Goal: Task Accomplishment & Management: Use online tool/utility

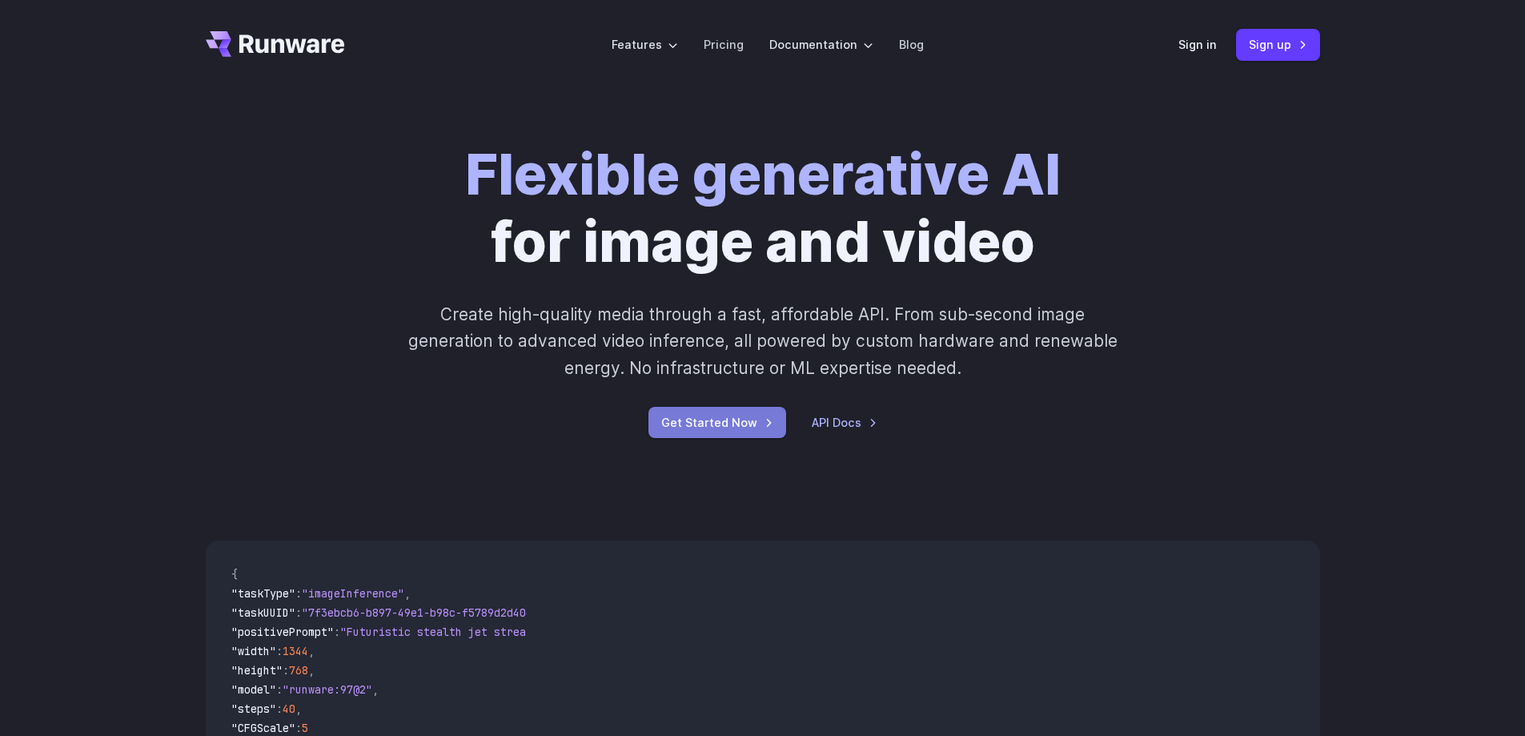
click at [754, 424] on link "Get Started Now" at bounding box center [718, 422] width 138 height 31
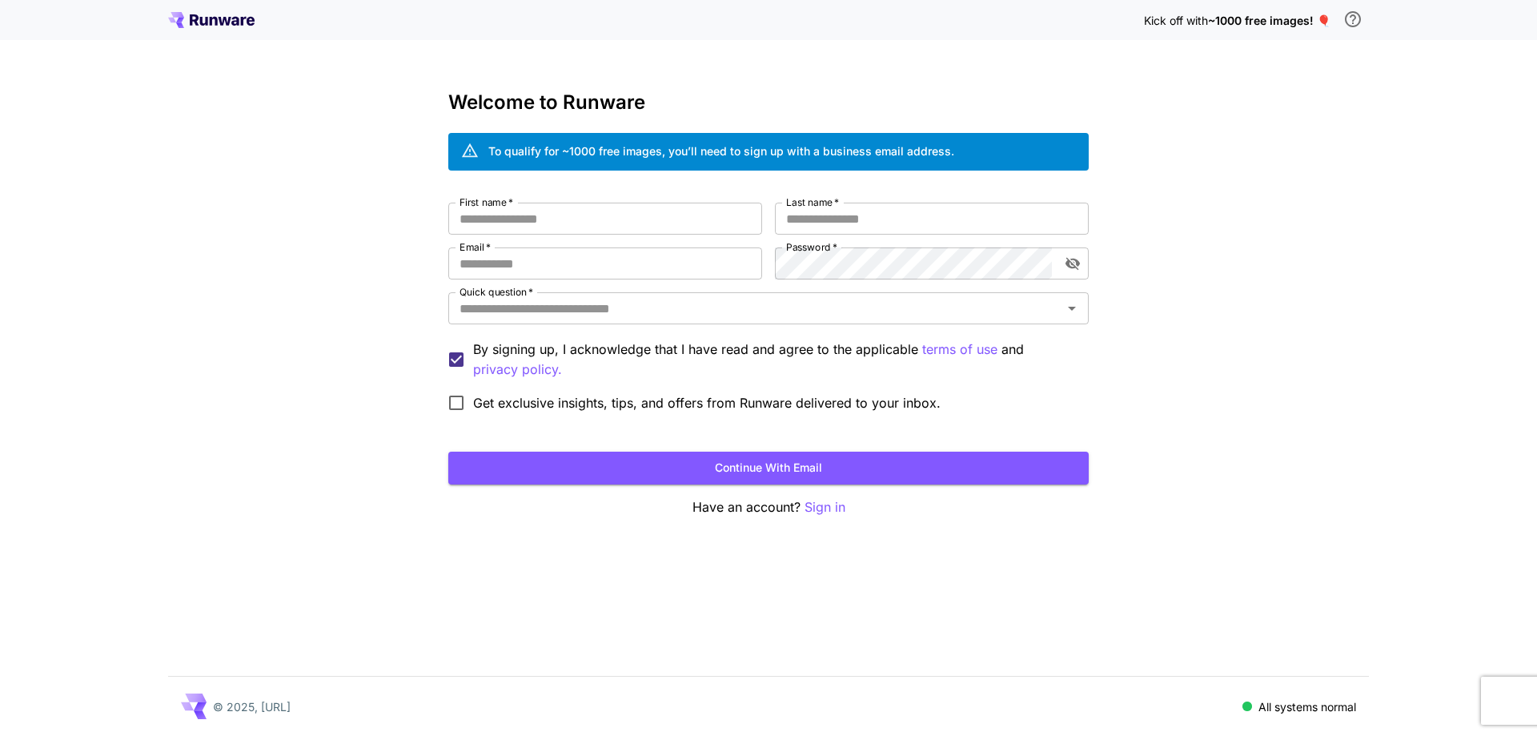
click at [390, 171] on div "Kick off with ~1000 free images! 🎈 Welcome to Runware To qualify for ~1000 free…" at bounding box center [768, 368] width 1537 height 736
click at [673, 218] on input "First name   *" at bounding box center [605, 219] width 314 height 32
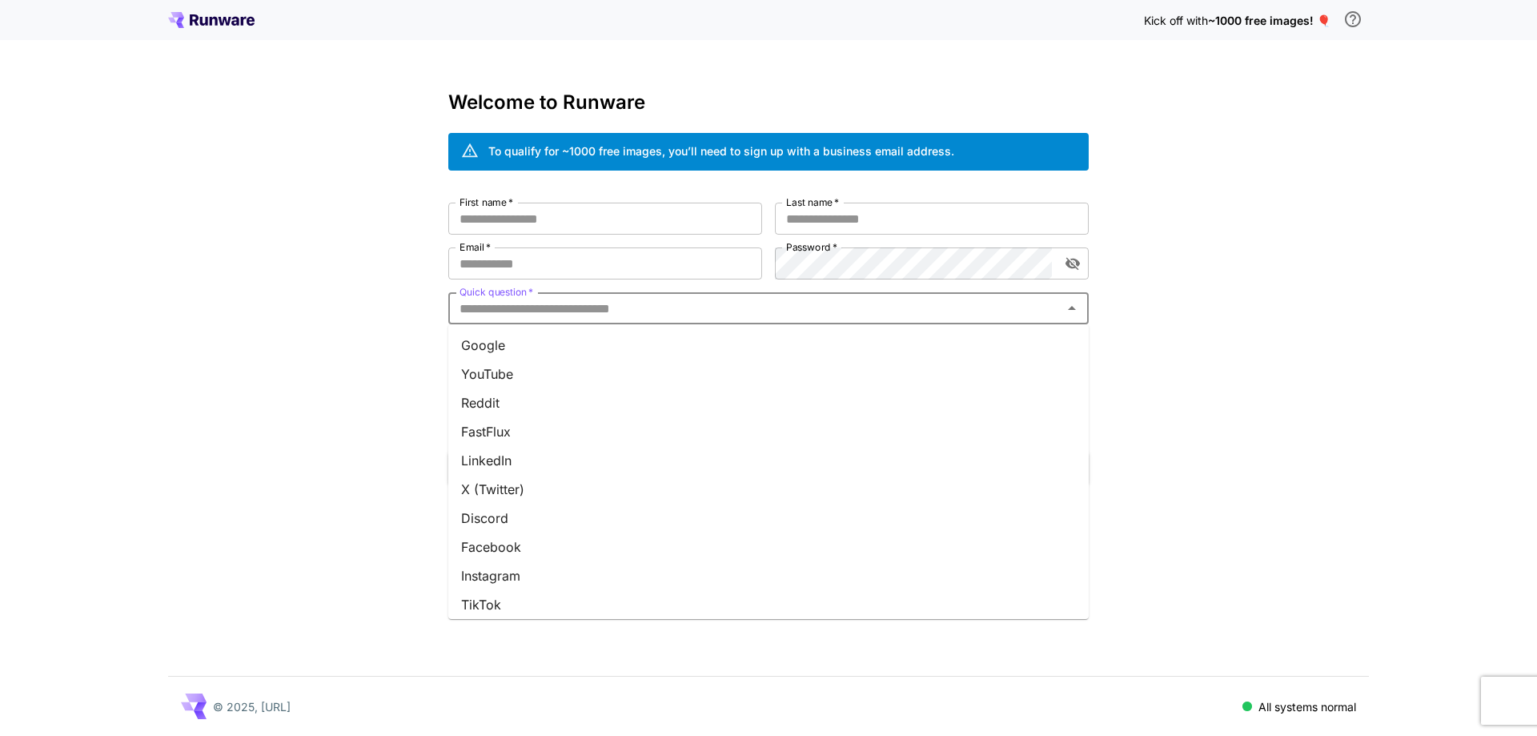
click at [524, 314] on input "Quick question   *" at bounding box center [755, 308] width 605 height 22
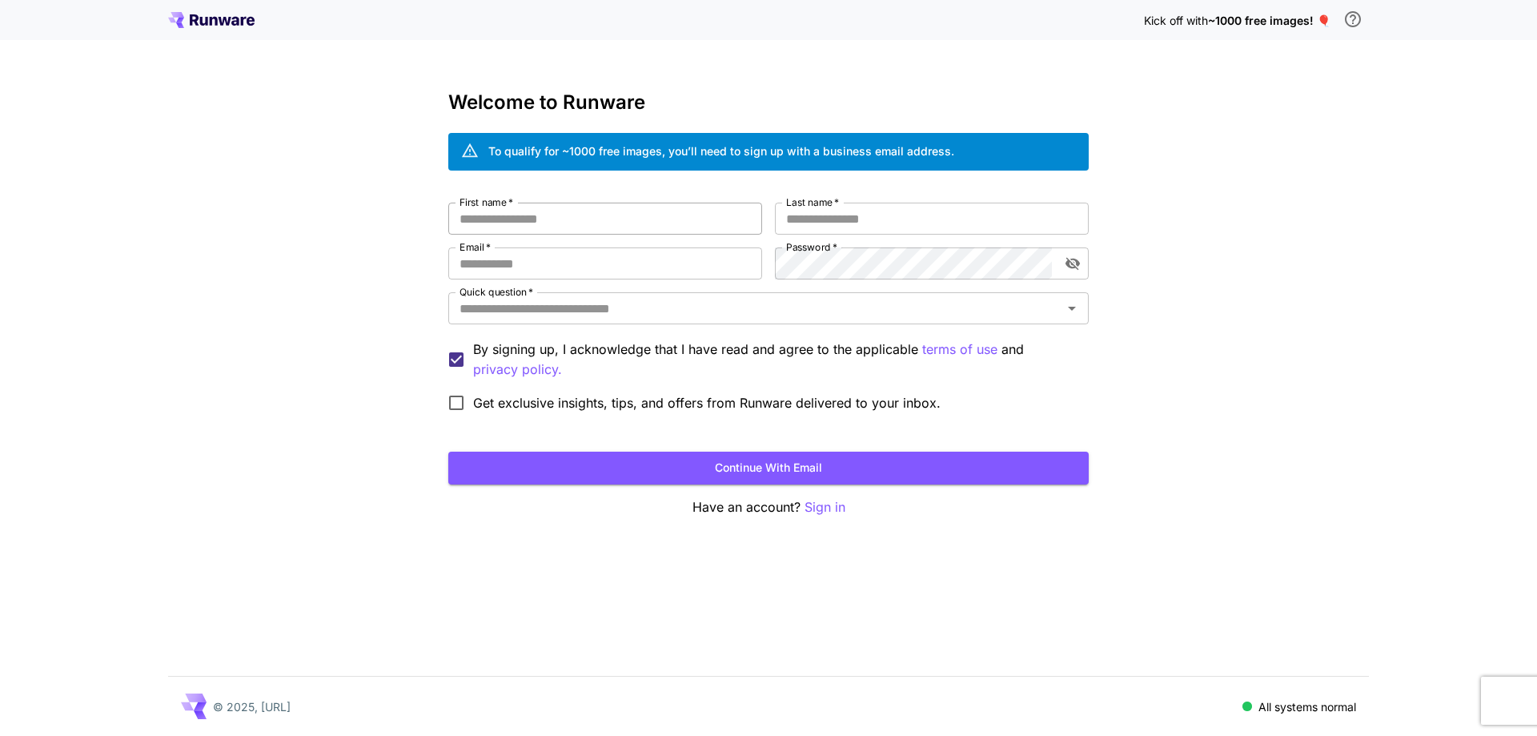
click at [536, 215] on input "First name   *" at bounding box center [605, 219] width 314 height 32
type input "*******"
type input "*****"
click at [574, 255] on input "Email   *" at bounding box center [605, 263] width 314 height 32
type input "**********"
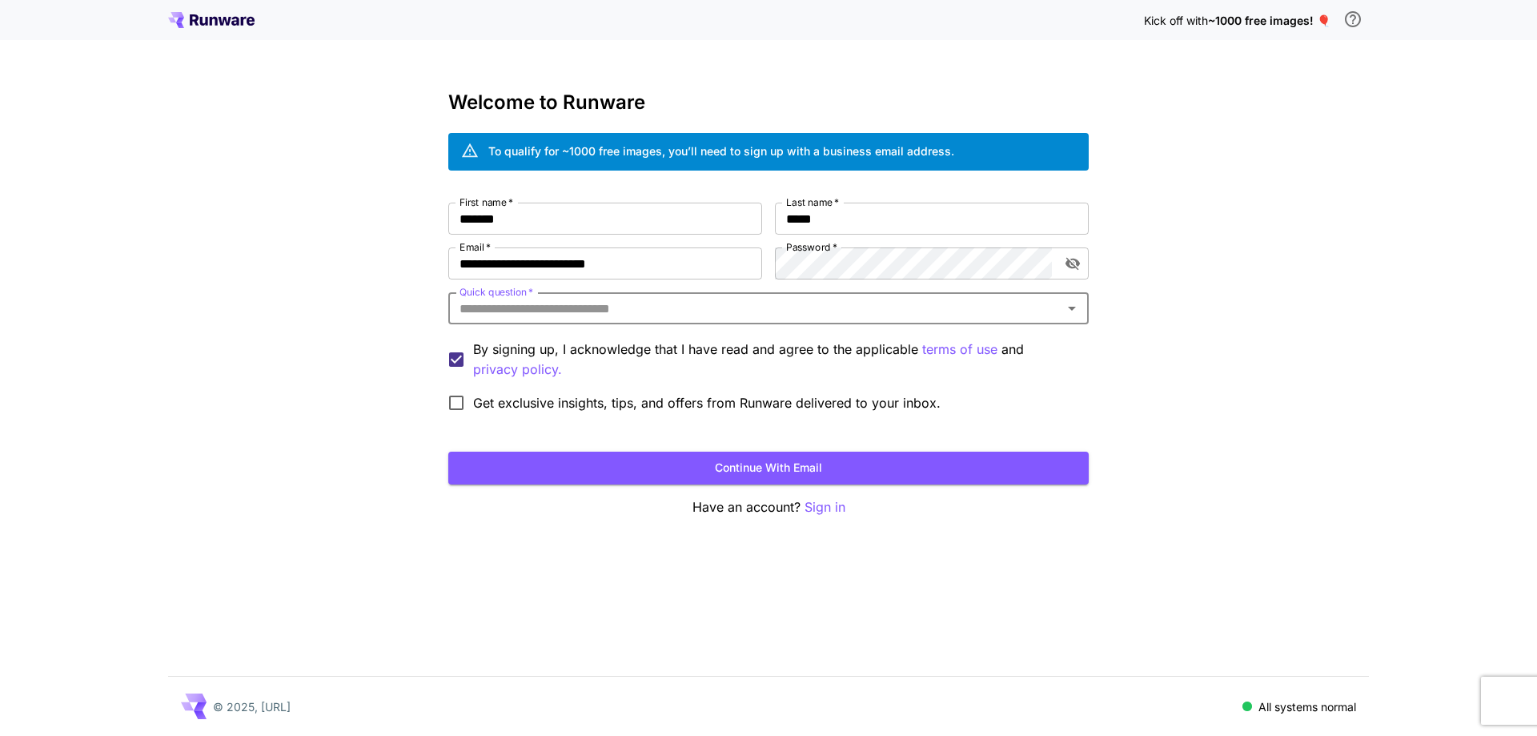
click at [592, 317] on input "Quick question   *" at bounding box center [755, 308] width 605 height 22
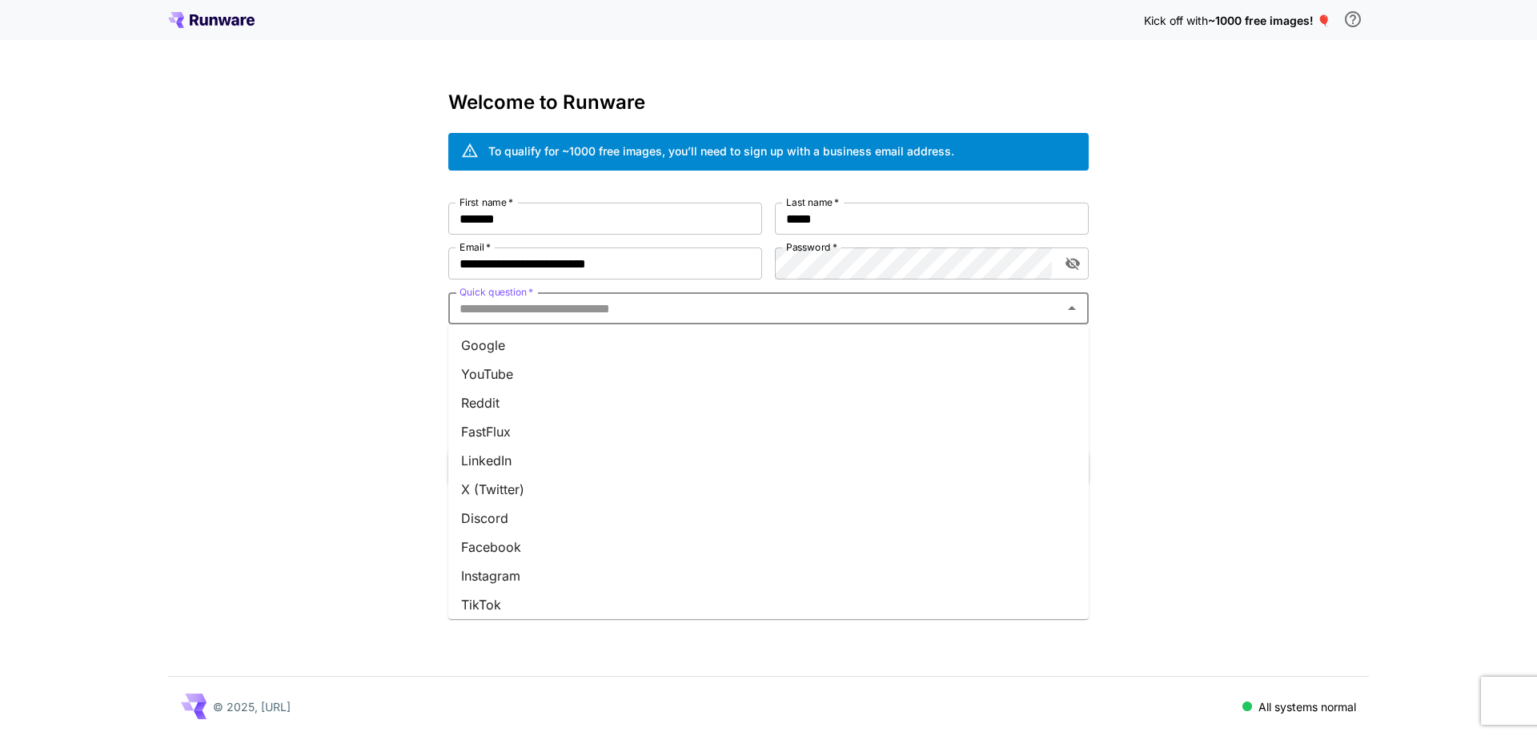
click at [509, 415] on li "Reddit" at bounding box center [768, 402] width 641 height 29
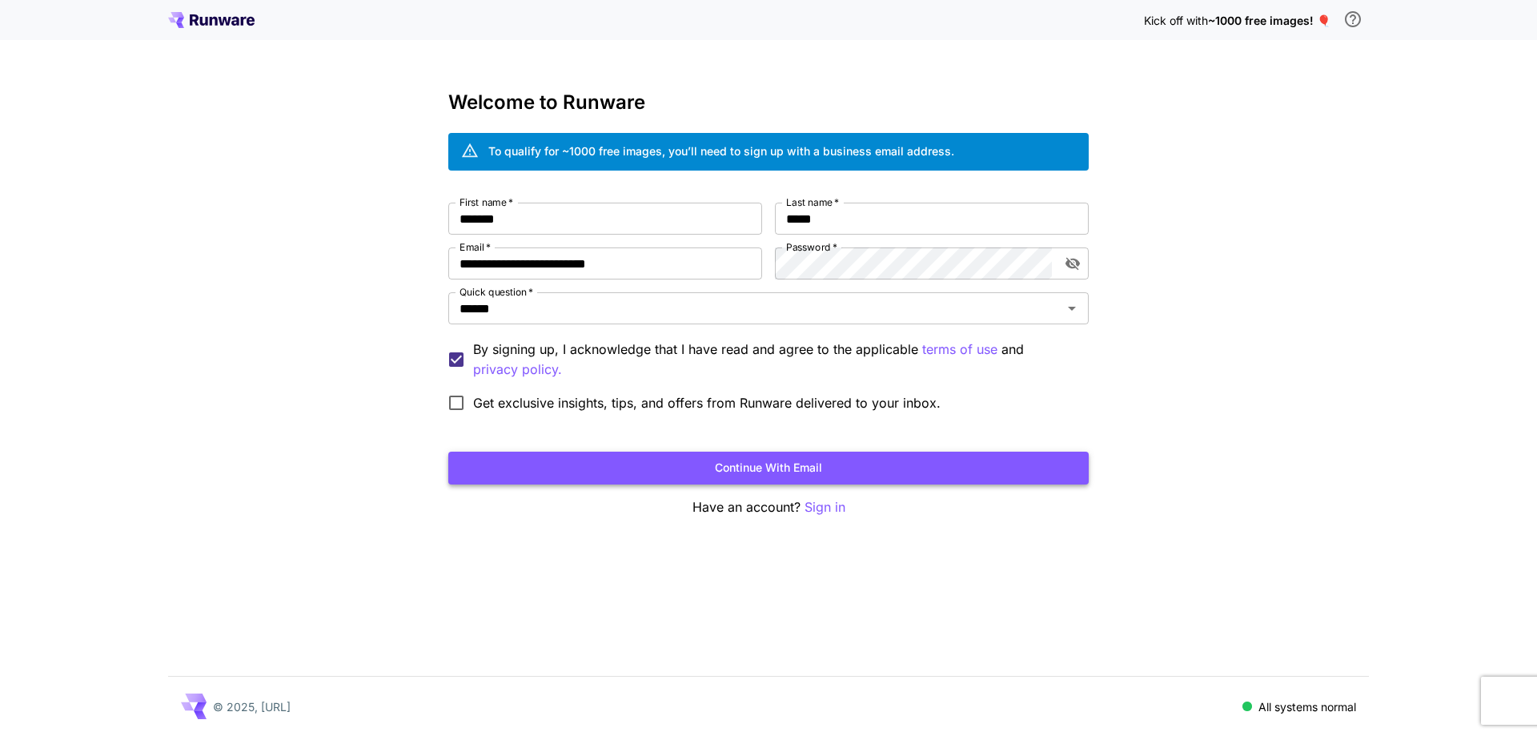
click at [737, 463] on button "Continue with email" at bounding box center [768, 468] width 641 height 33
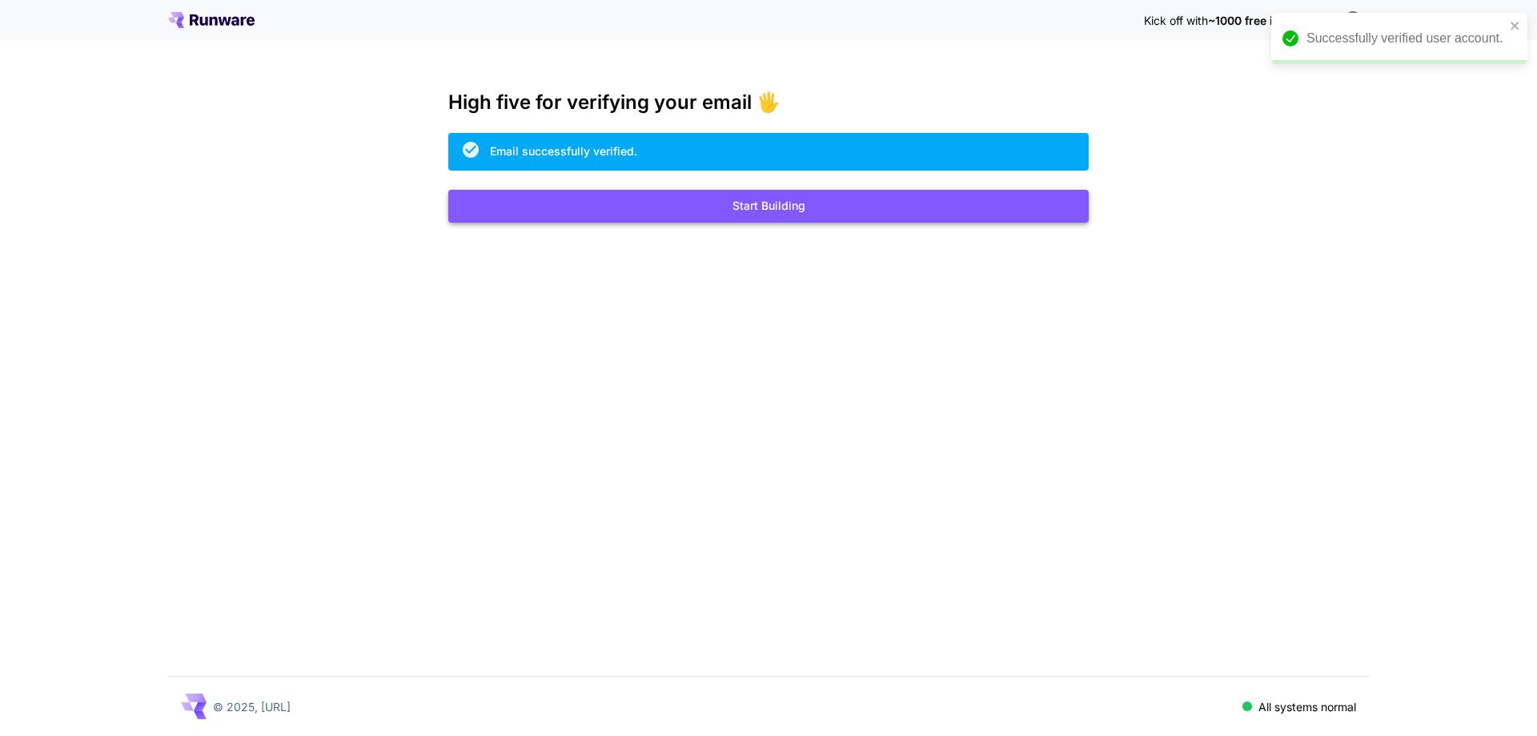
click at [767, 209] on button "Start Building" at bounding box center [768, 206] width 641 height 33
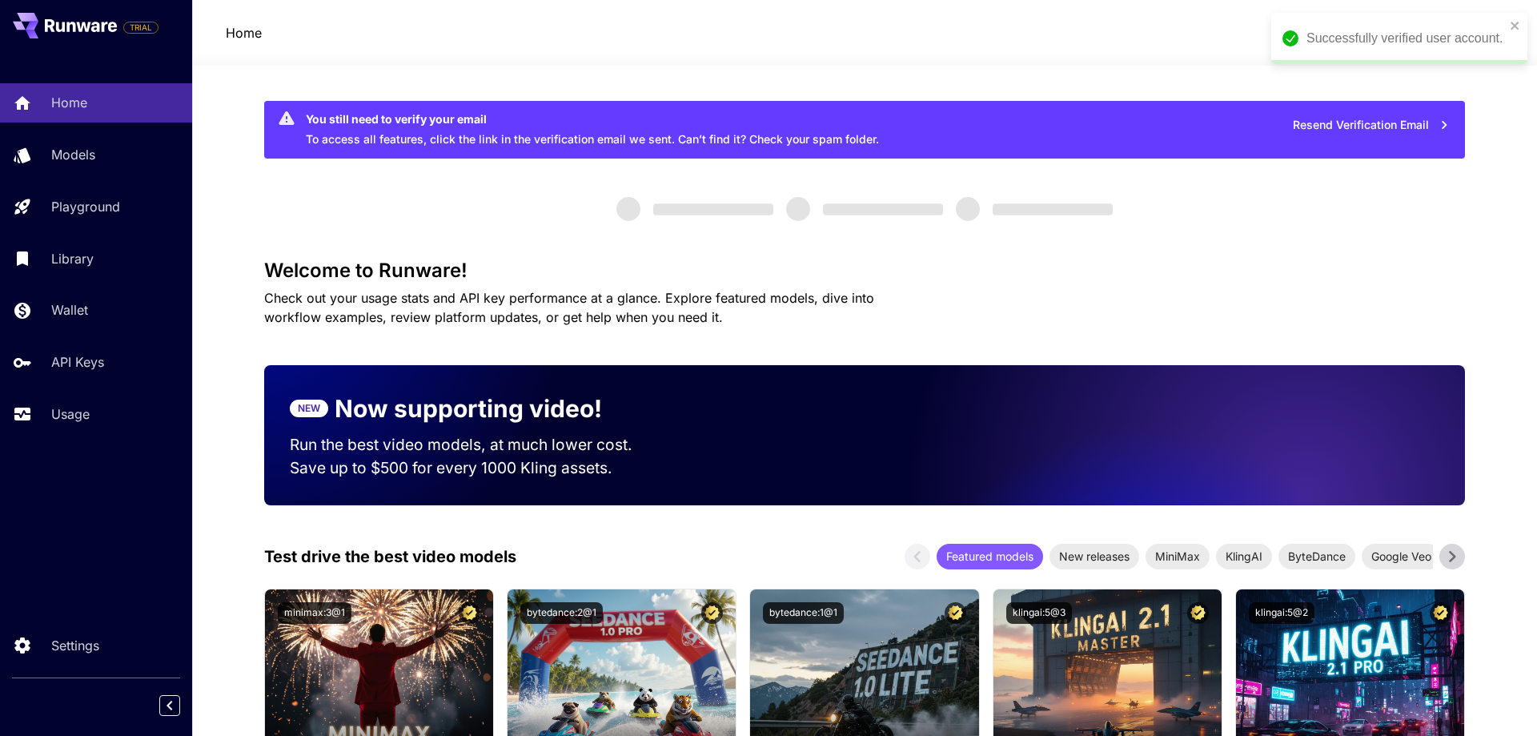
click at [1509, 27] on div "Successfully verified user account." at bounding box center [1400, 38] width 256 height 51
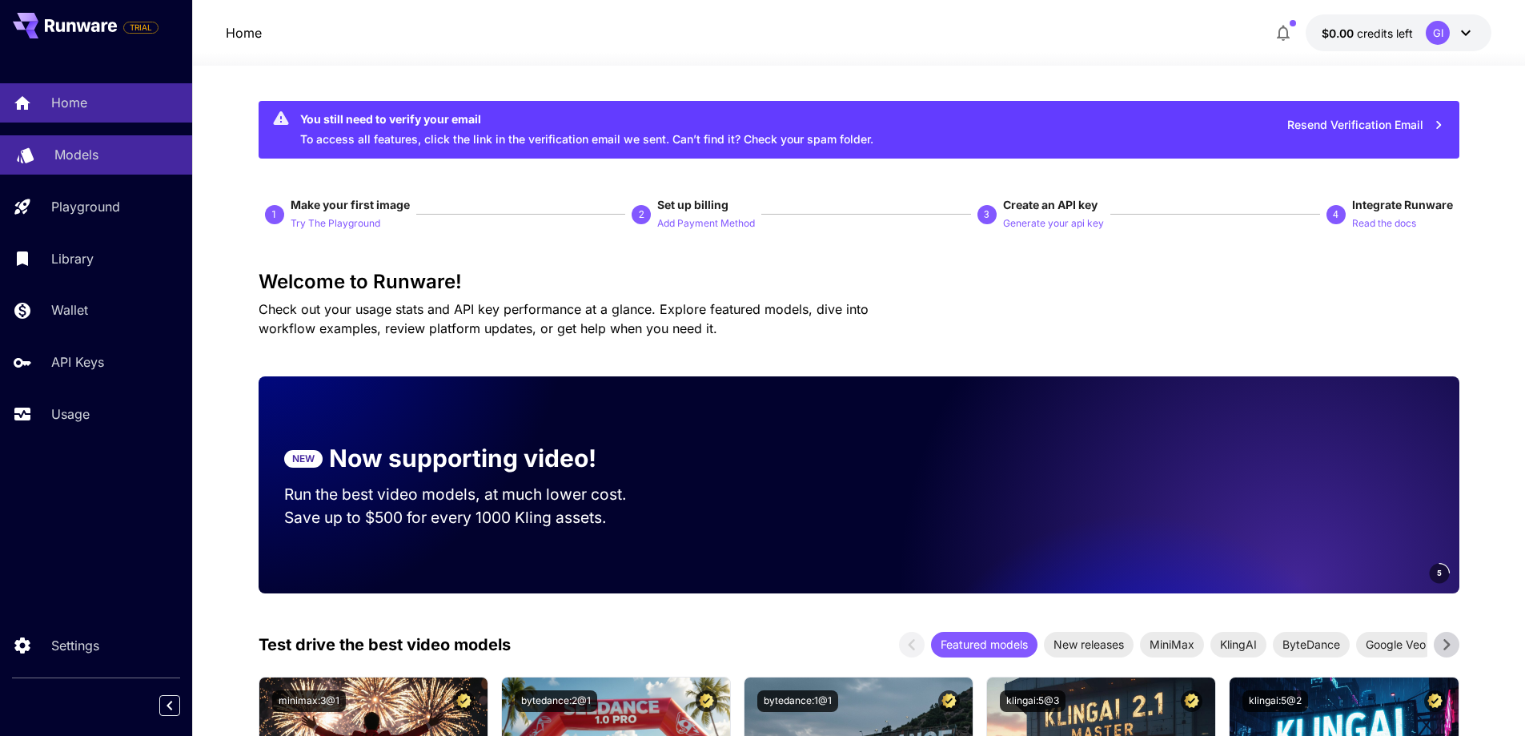
click at [81, 151] on p "Models" at bounding box center [76, 154] width 44 height 19
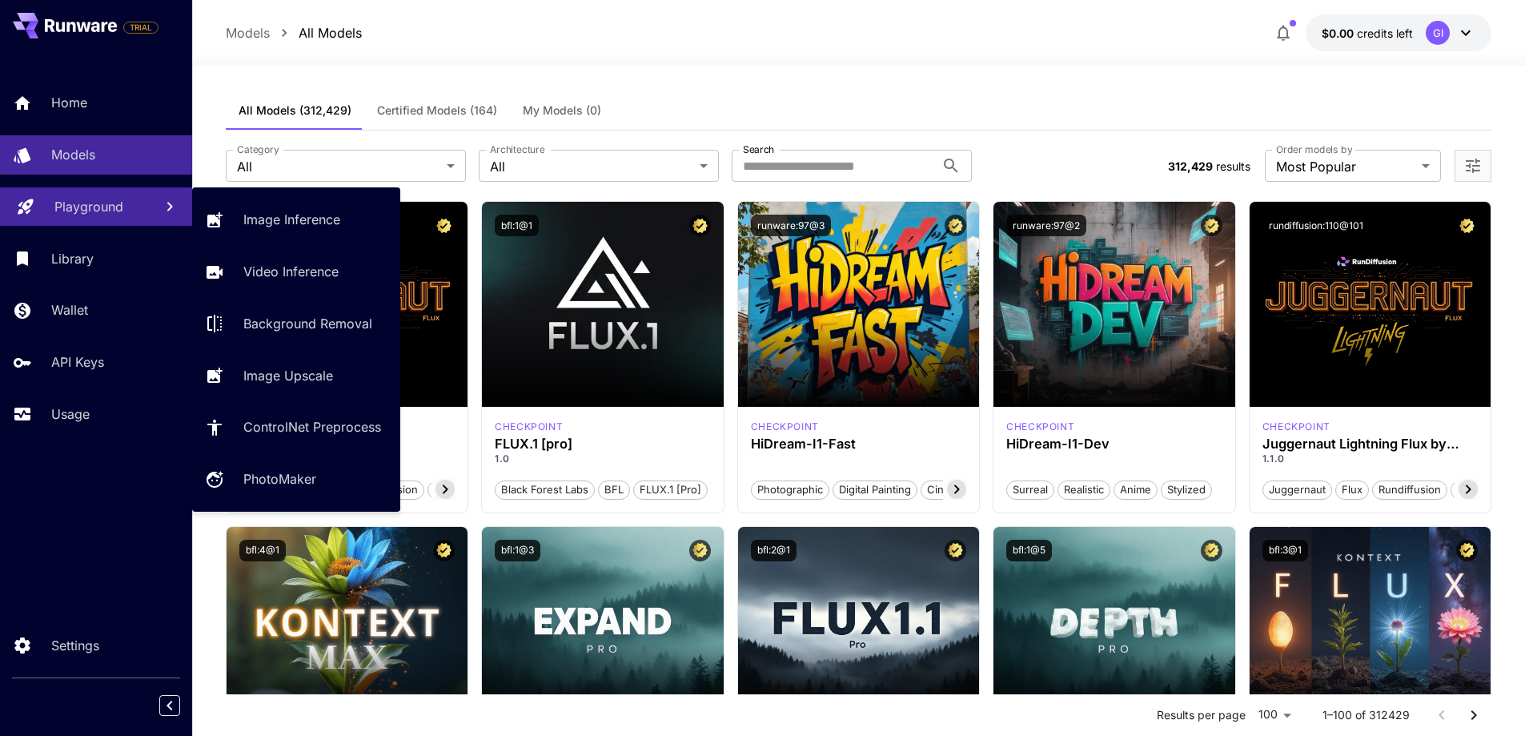
click at [89, 223] on link "Playground" at bounding box center [96, 206] width 192 height 39
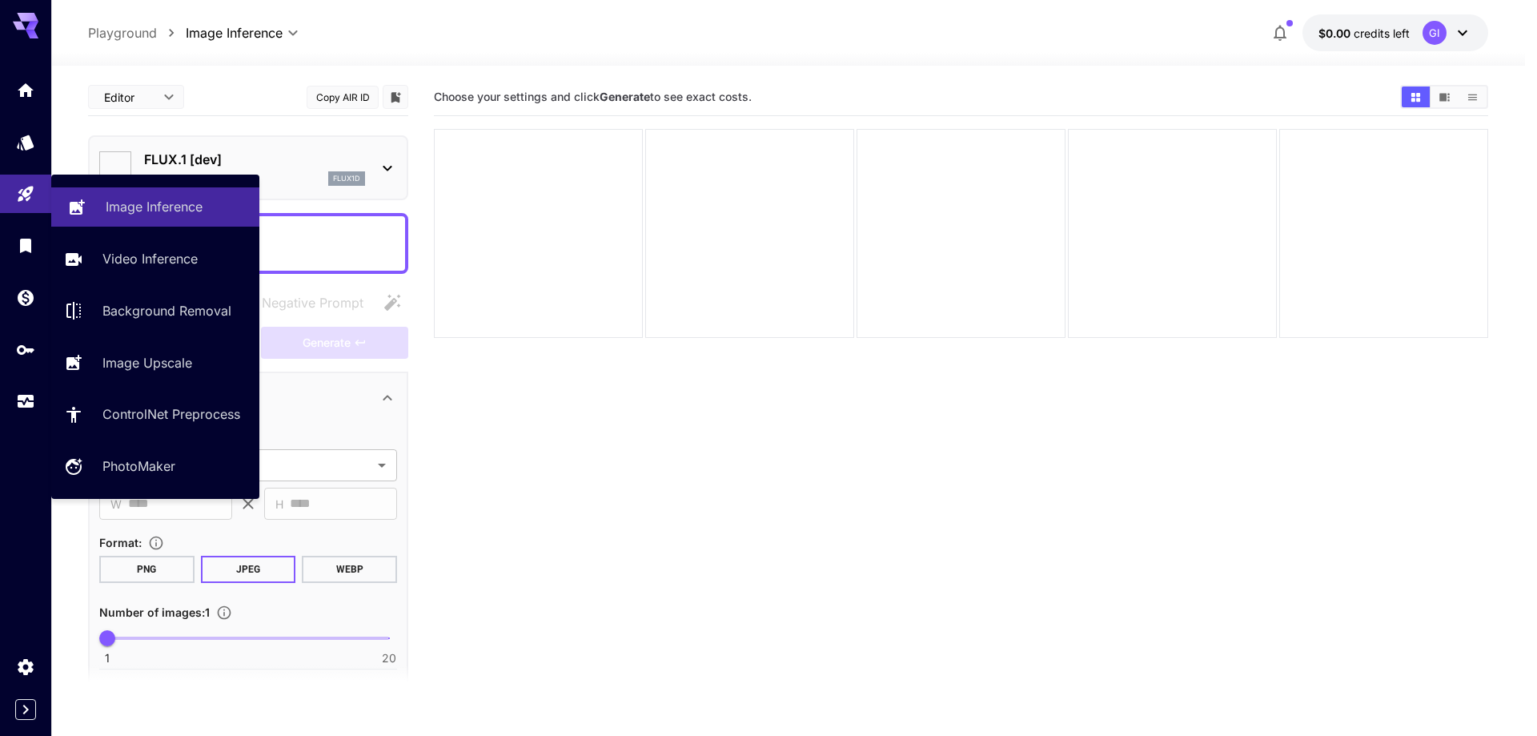
type input "**********"
click at [168, 210] on p "Image Inference" at bounding box center [154, 206] width 97 height 19
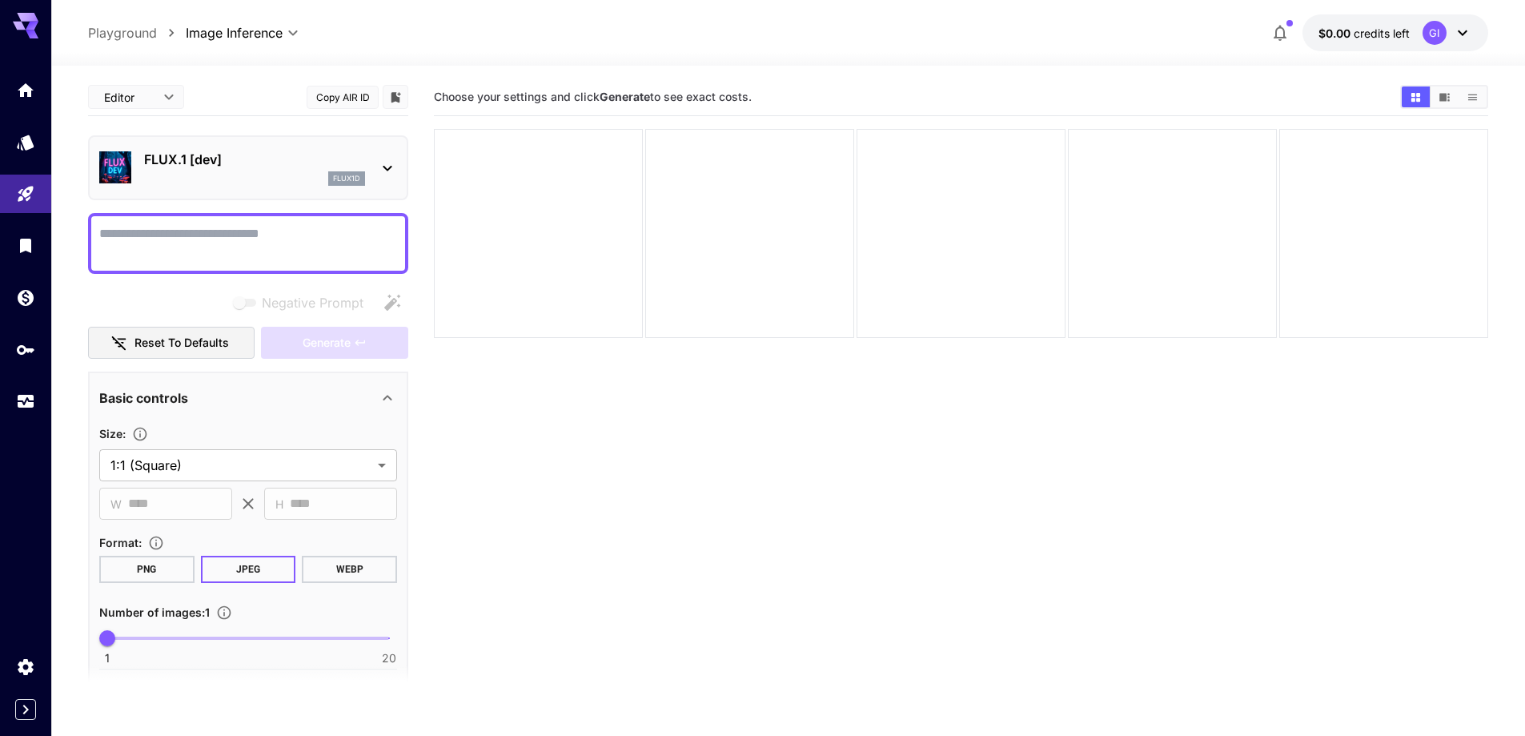
click at [260, 227] on textarea "Negative Prompt" at bounding box center [248, 243] width 298 height 38
click at [271, 158] on p "FLUX.1 [dev]" at bounding box center [254, 159] width 221 height 19
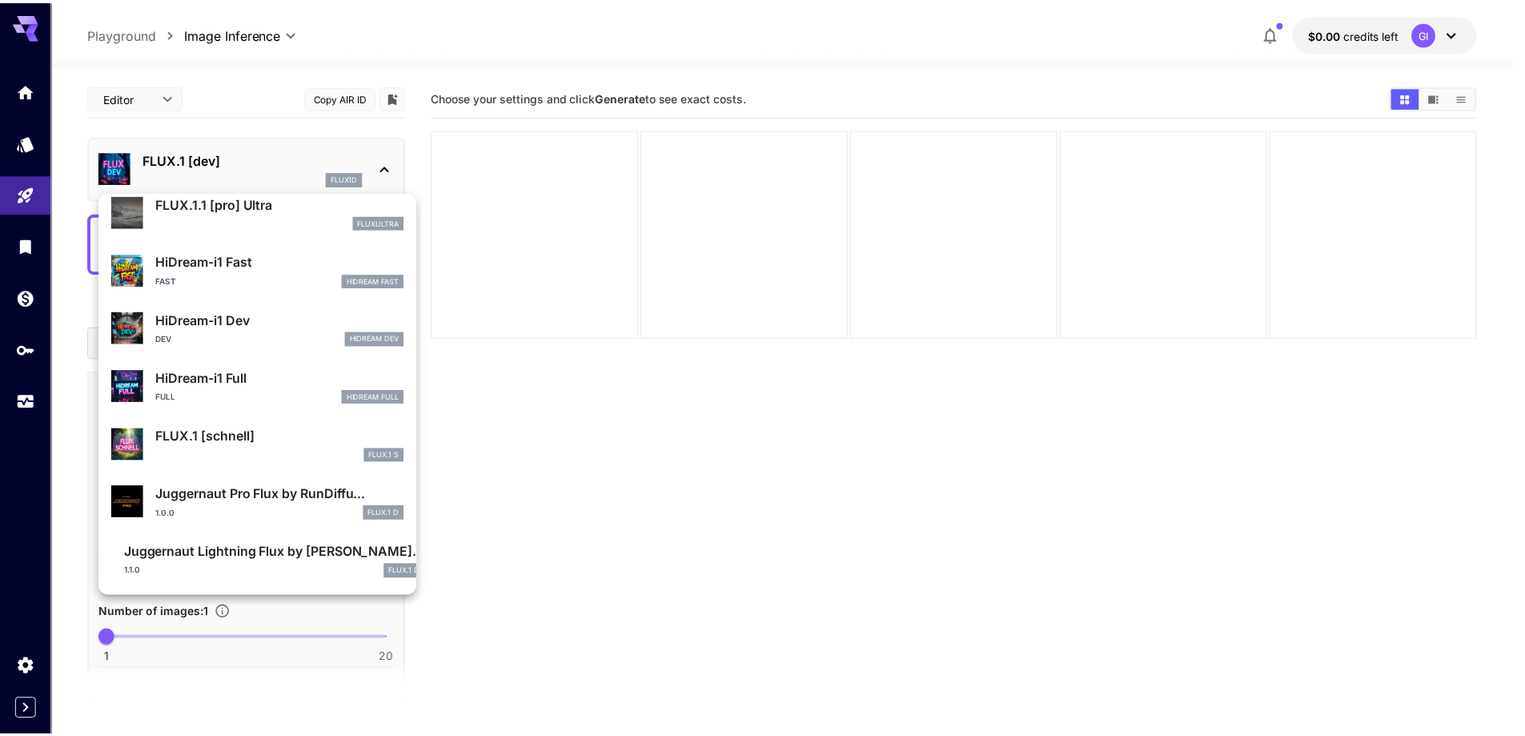
scroll to position [1237, 0]
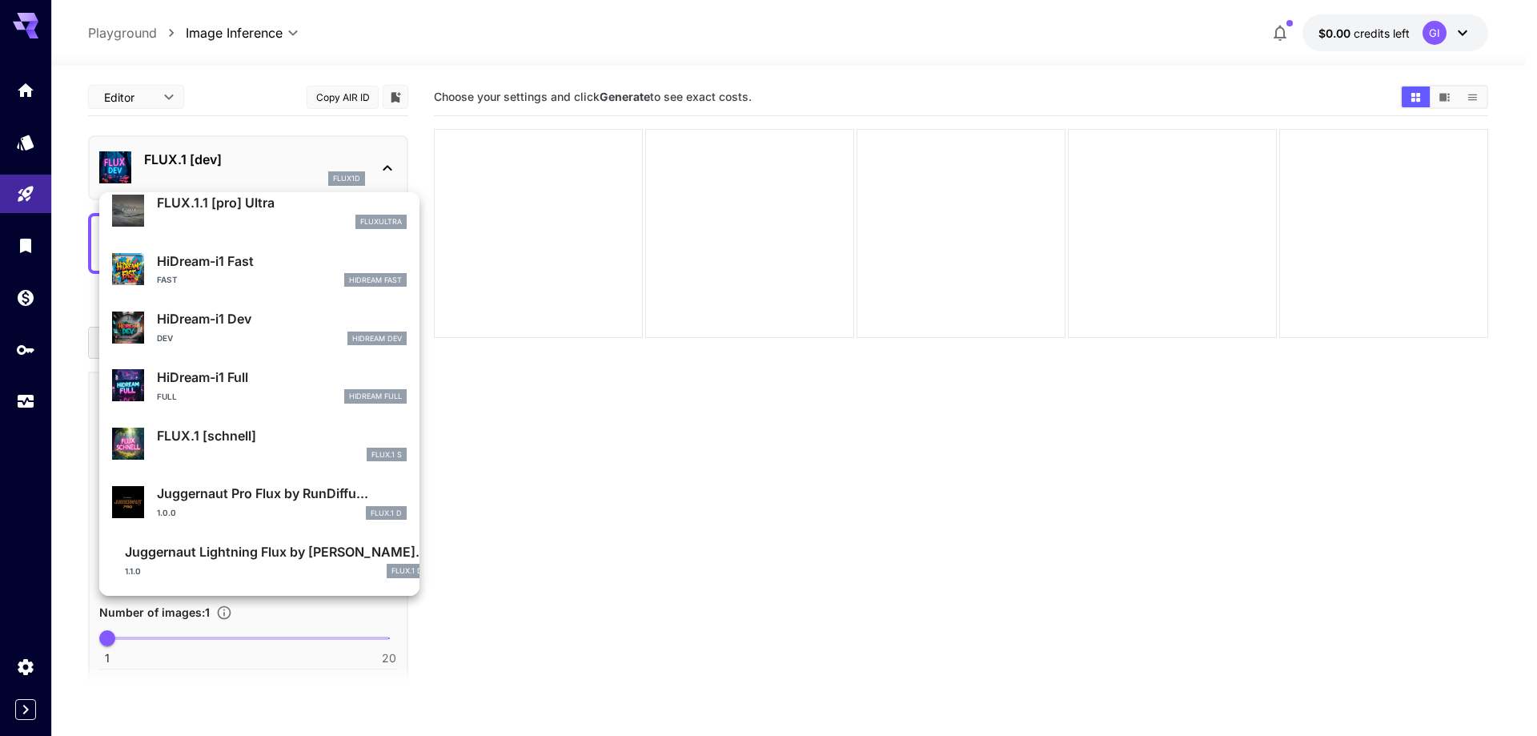
click at [604, 516] on div at bounding box center [768, 368] width 1537 height 736
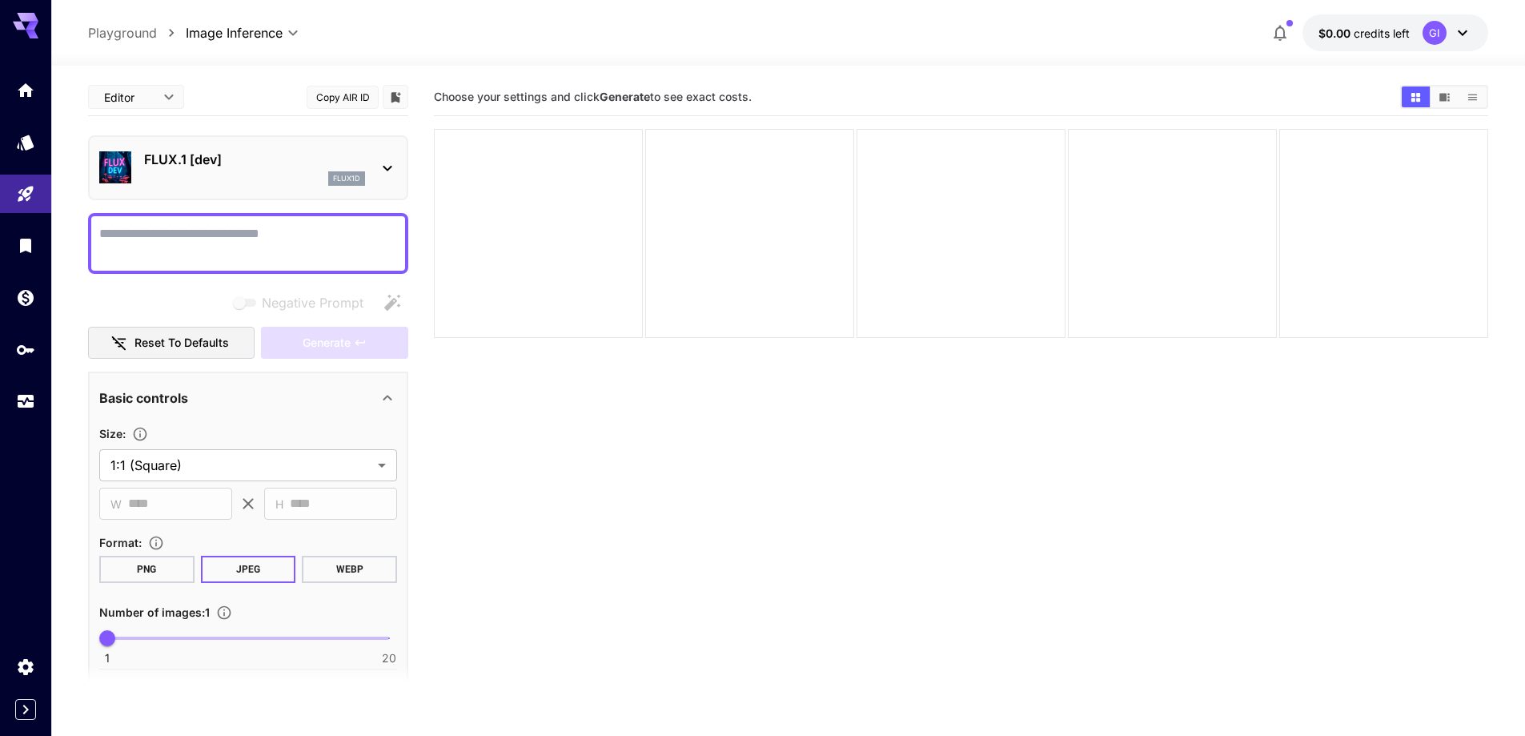
click at [186, 239] on textarea "Negative Prompt" at bounding box center [248, 243] width 298 height 38
click at [546, 195] on div at bounding box center [538, 233] width 209 height 209
click at [600, 166] on div at bounding box center [538, 233] width 209 height 209
click at [169, 251] on textarea "Negative Prompt" at bounding box center [248, 243] width 298 height 38
click at [256, 181] on div "flux1d" at bounding box center [254, 178] width 221 height 14
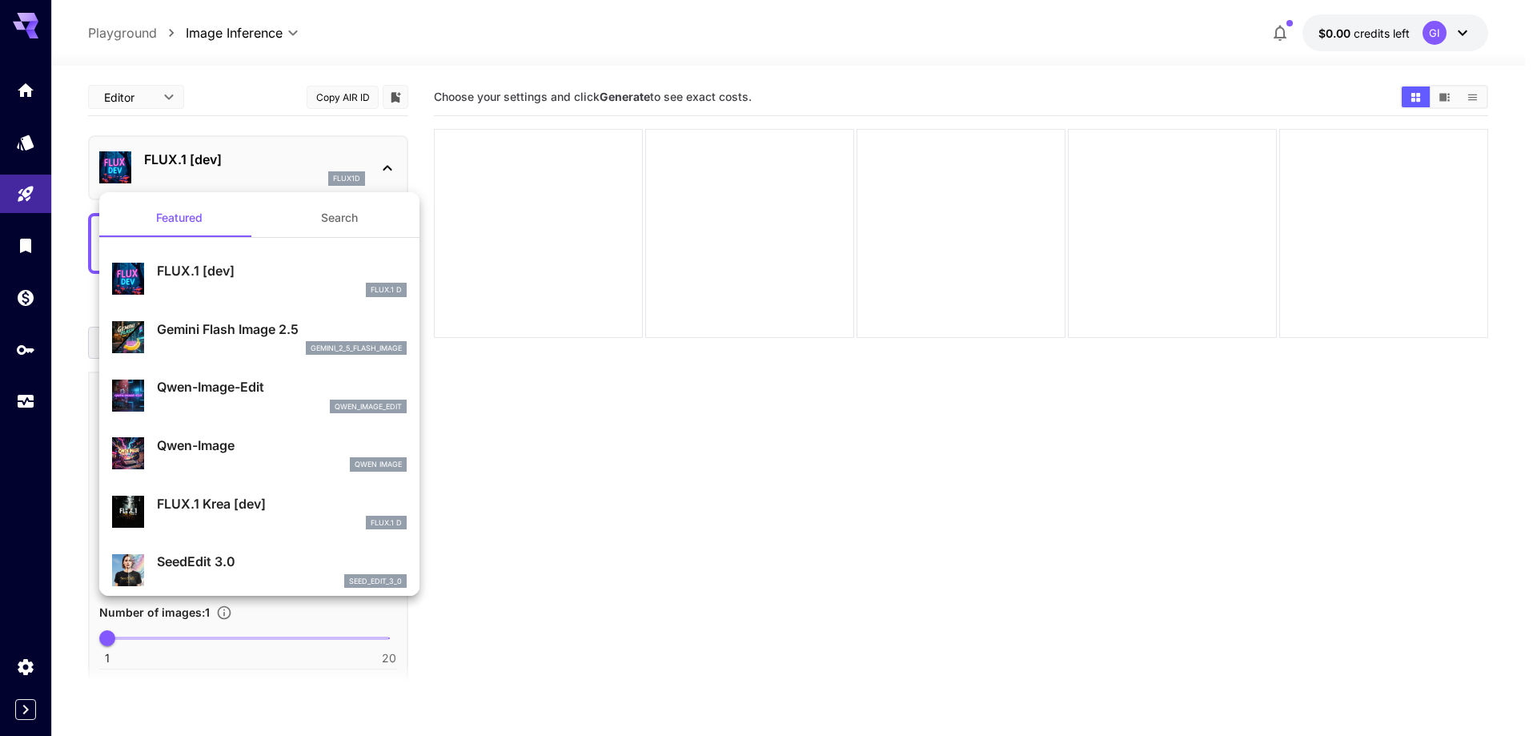
click at [215, 270] on p "FLUX.1 [dev]" at bounding box center [282, 270] width 250 height 19
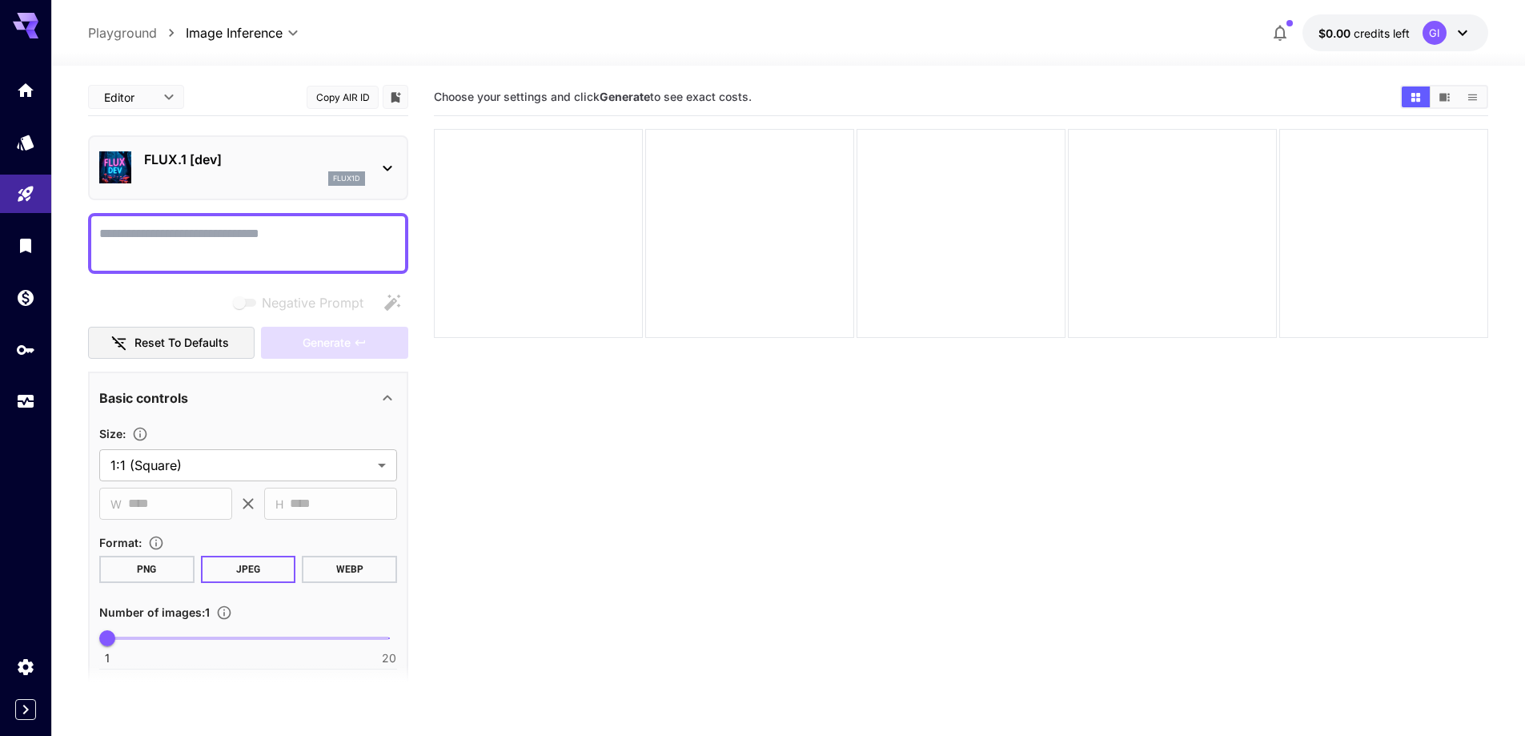
click at [292, 164] on p "FLUX.1 [dev]" at bounding box center [254, 159] width 221 height 19
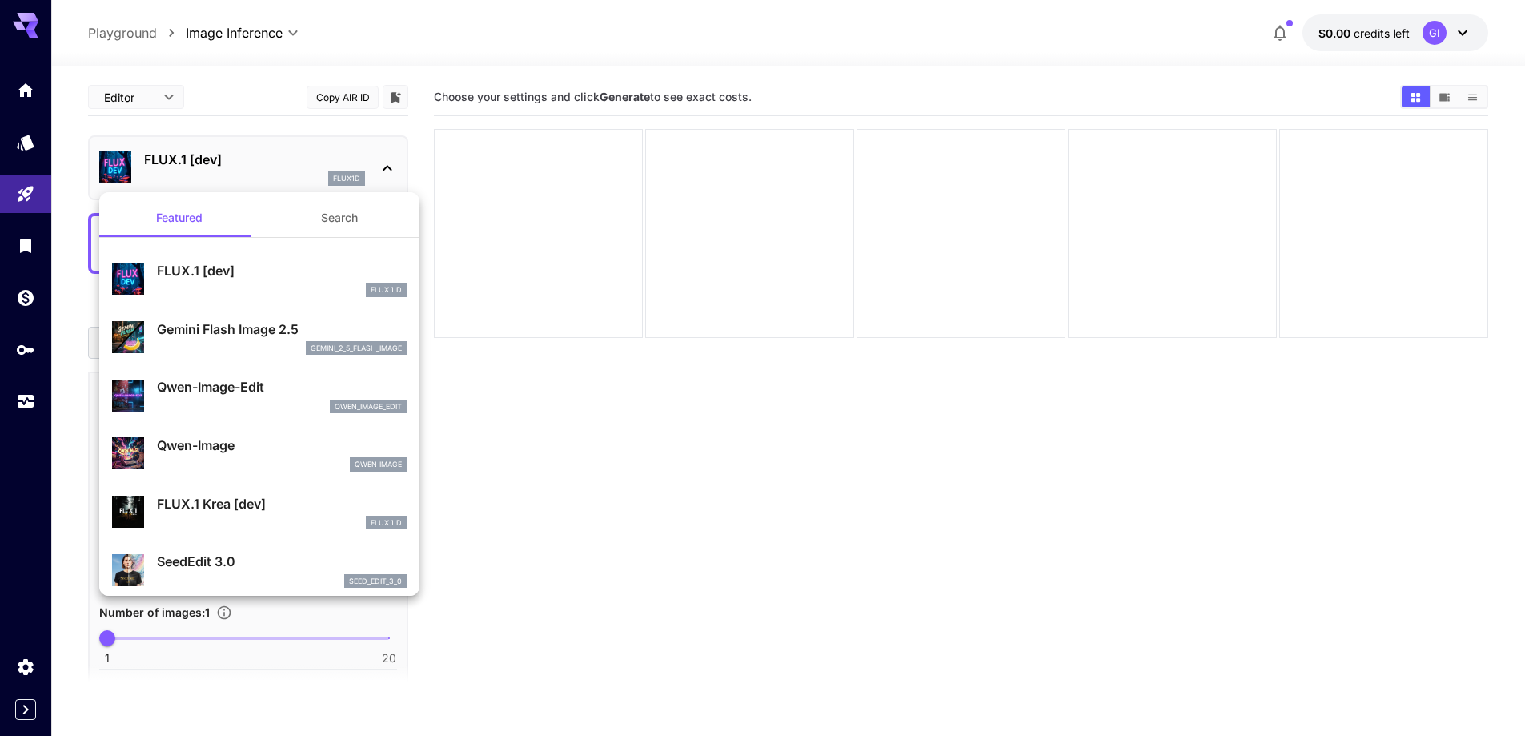
click at [331, 208] on button "Search" at bounding box center [339, 218] width 160 height 38
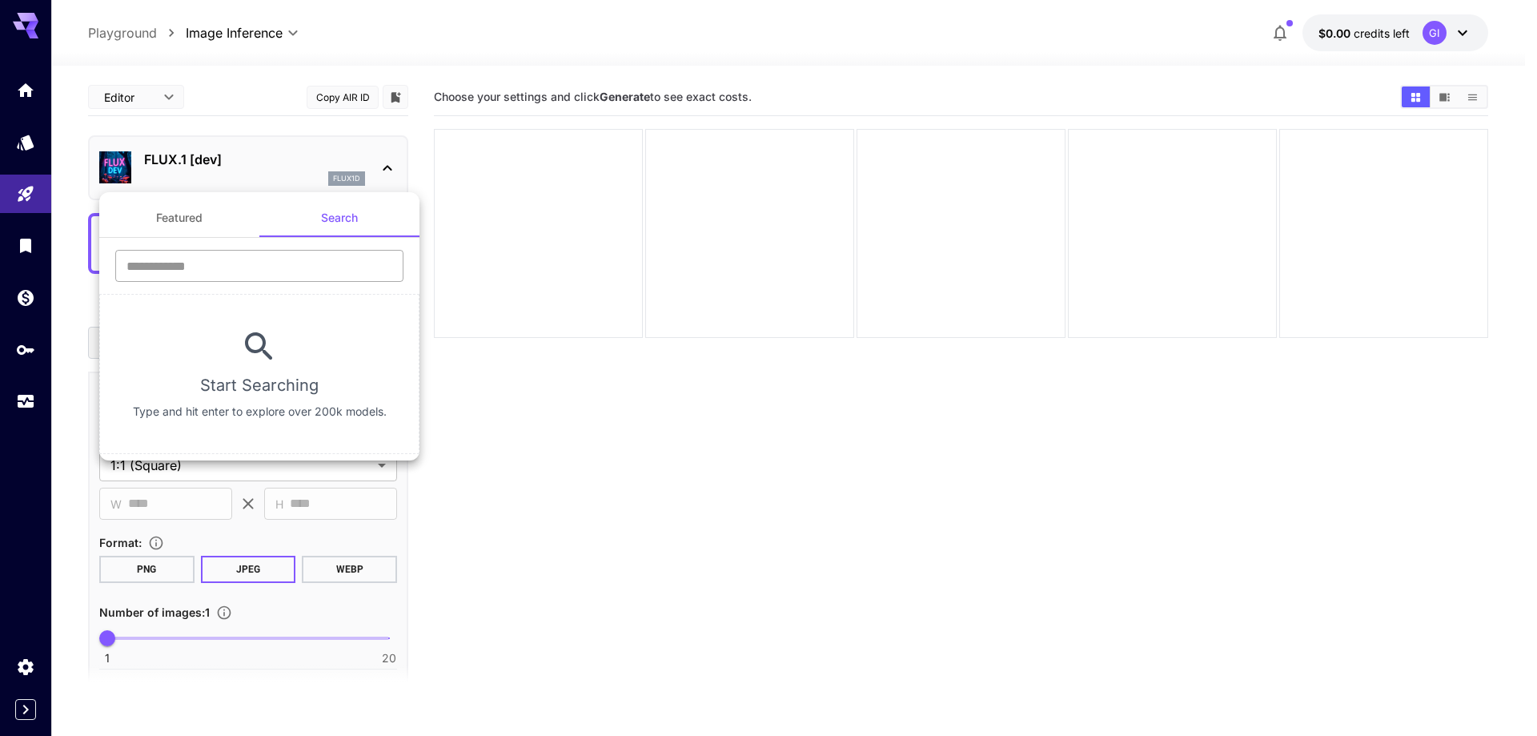
click at [259, 254] on input "text" at bounding box center [259, 266] width 288 height 32
type input "*"
paste input "*******"
type input "*"
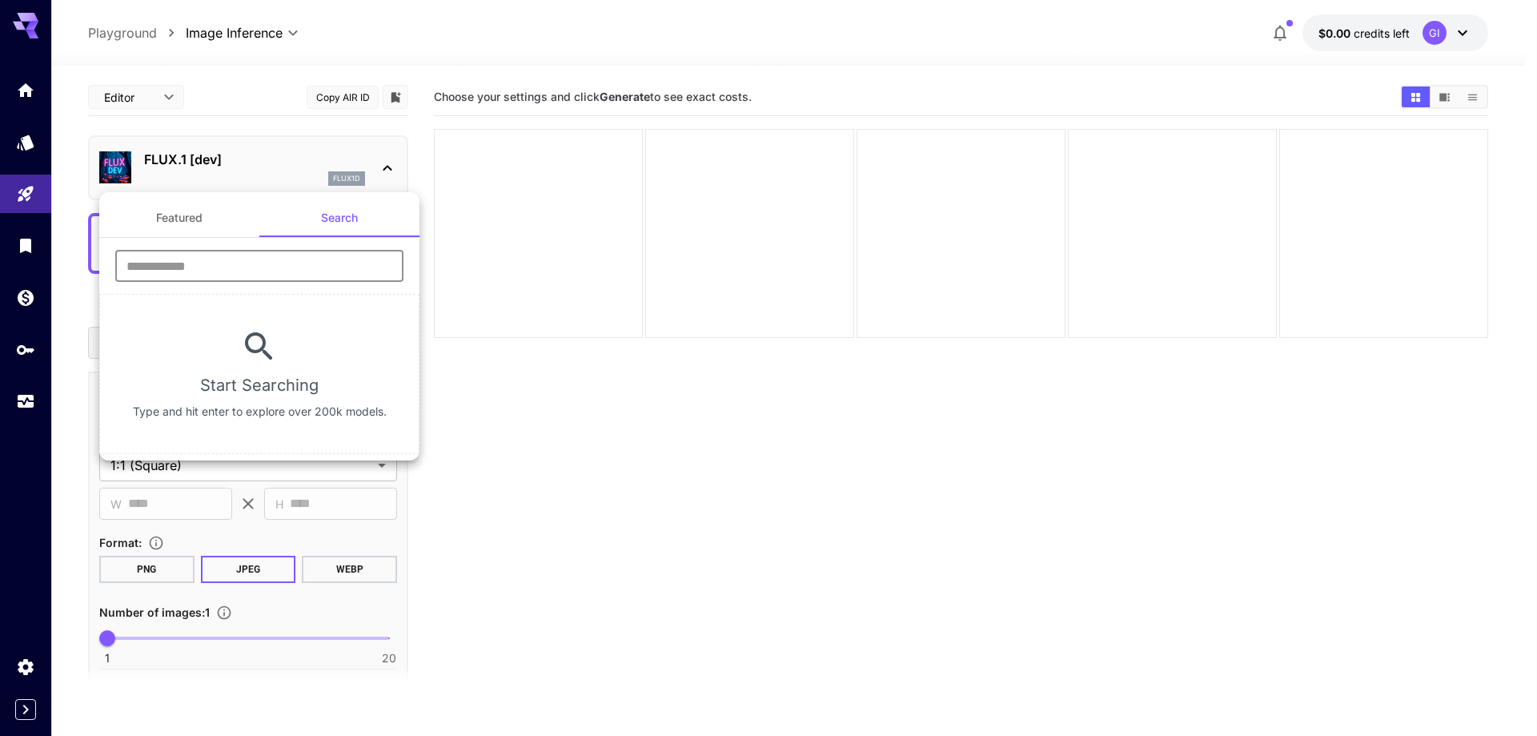
drag, startPoint x: 307, startPoint y: 265, endPoint x: 322, endPoint y: 269, distance: 15.7
click at [307, 265] on input "text" at bounding box center [259, 266] width 288 height 32
click at [509, 416] on div at bounding box center [768, 368] width 1537 height 736
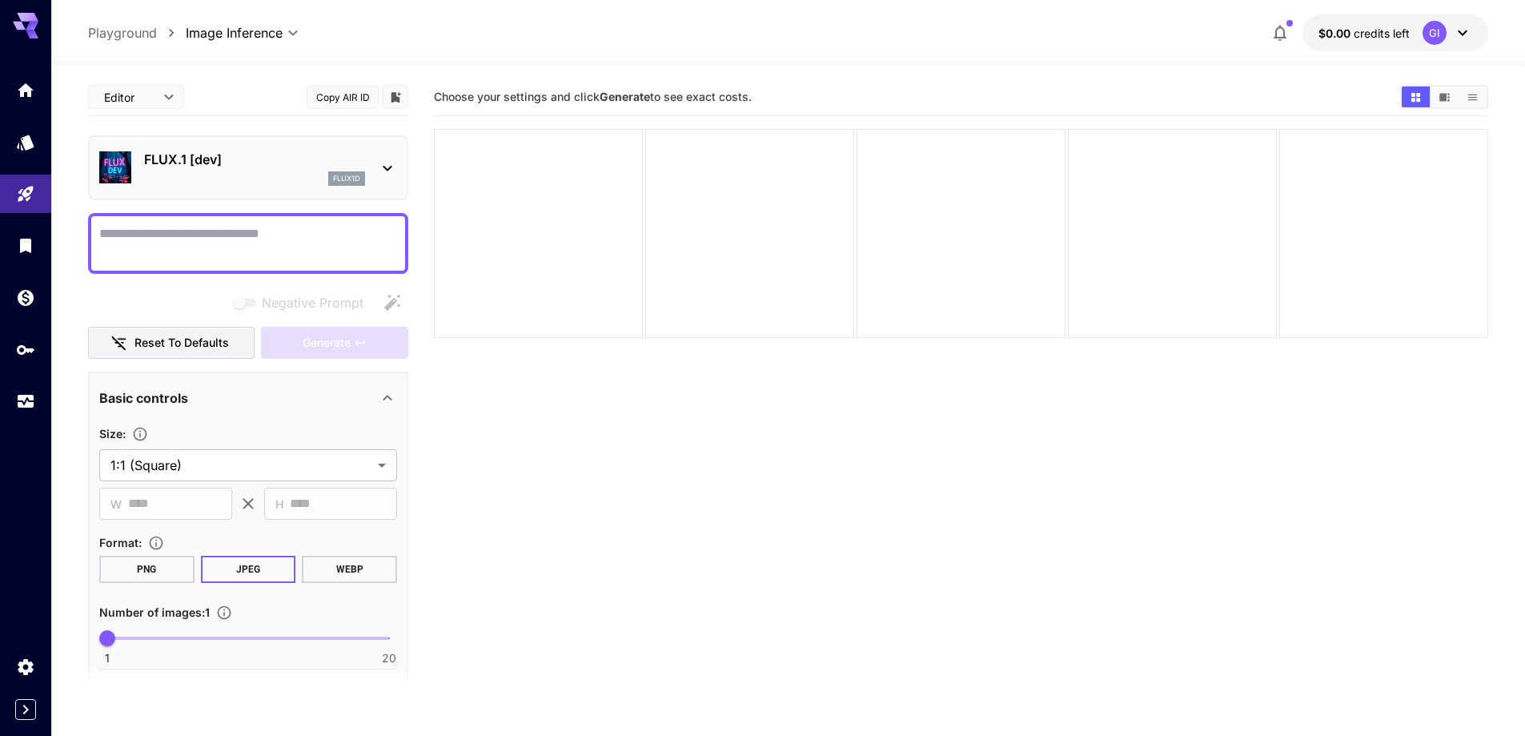
click at [147, 91] on body "**********" at bounding box center [762, 431] width 1525 height 862
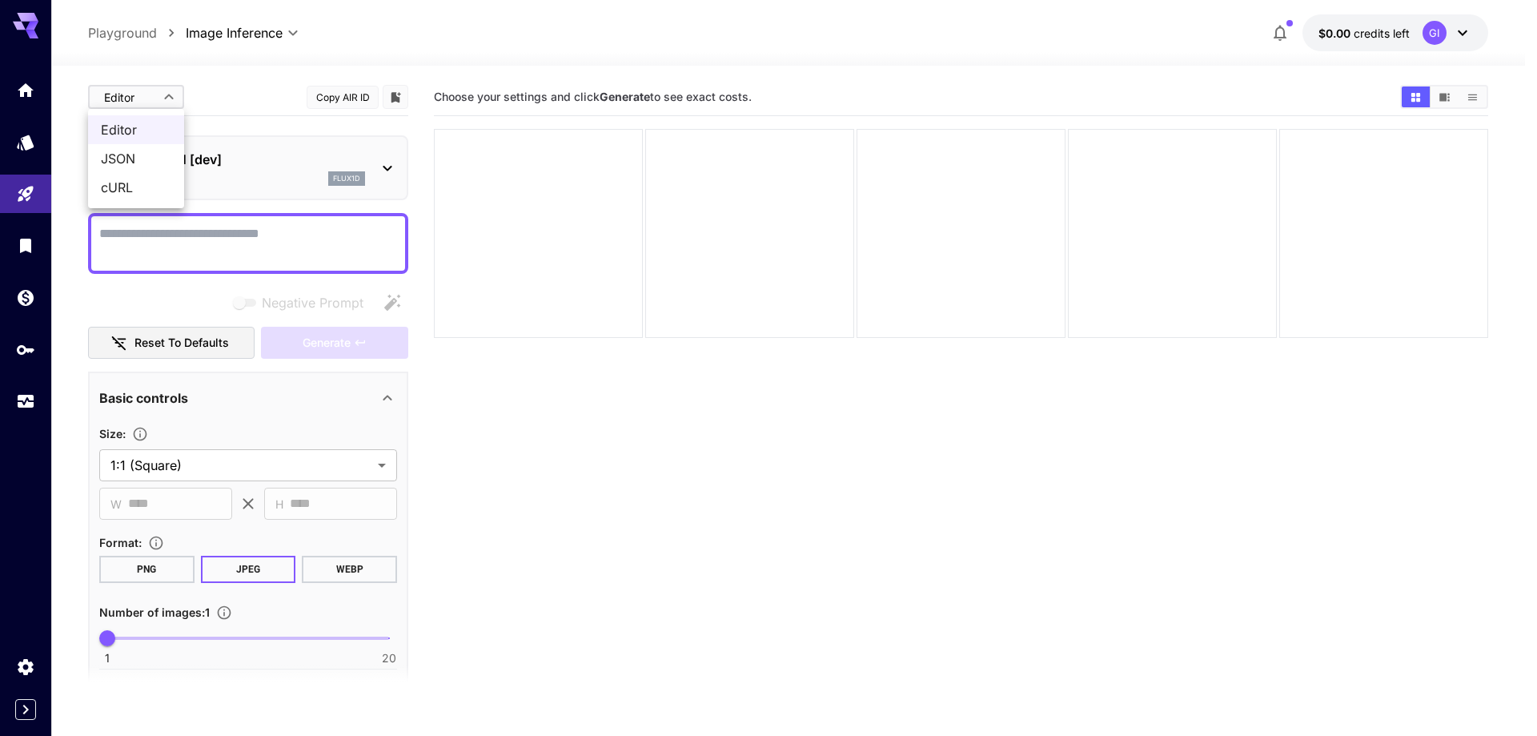
click at [255, 92] on div at bounding box center [768, 368] width 1537 height 736
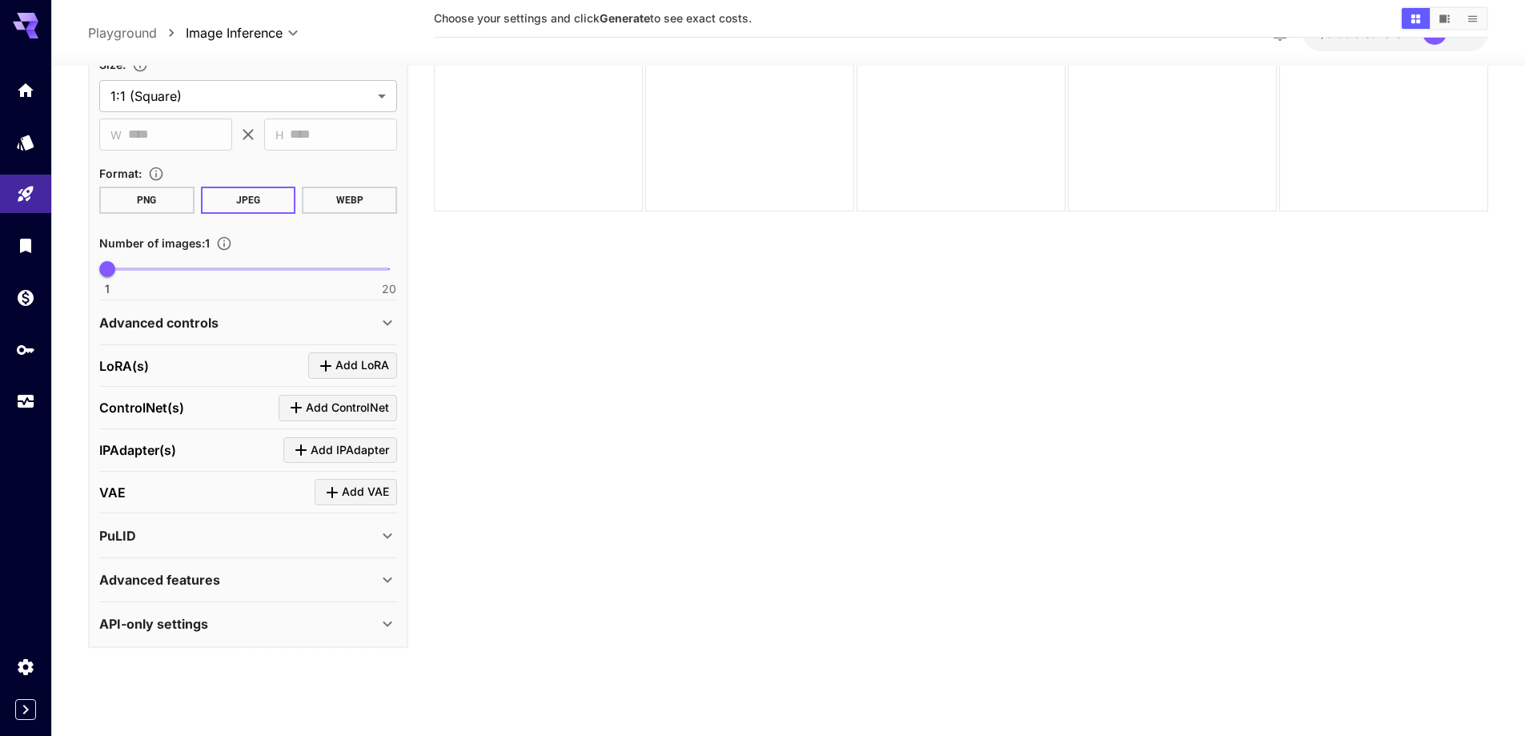
scroll to position [352, 0]
click at [252, 580] on div "Advanced features" at bounding box center [238, 580] width 279 height 19
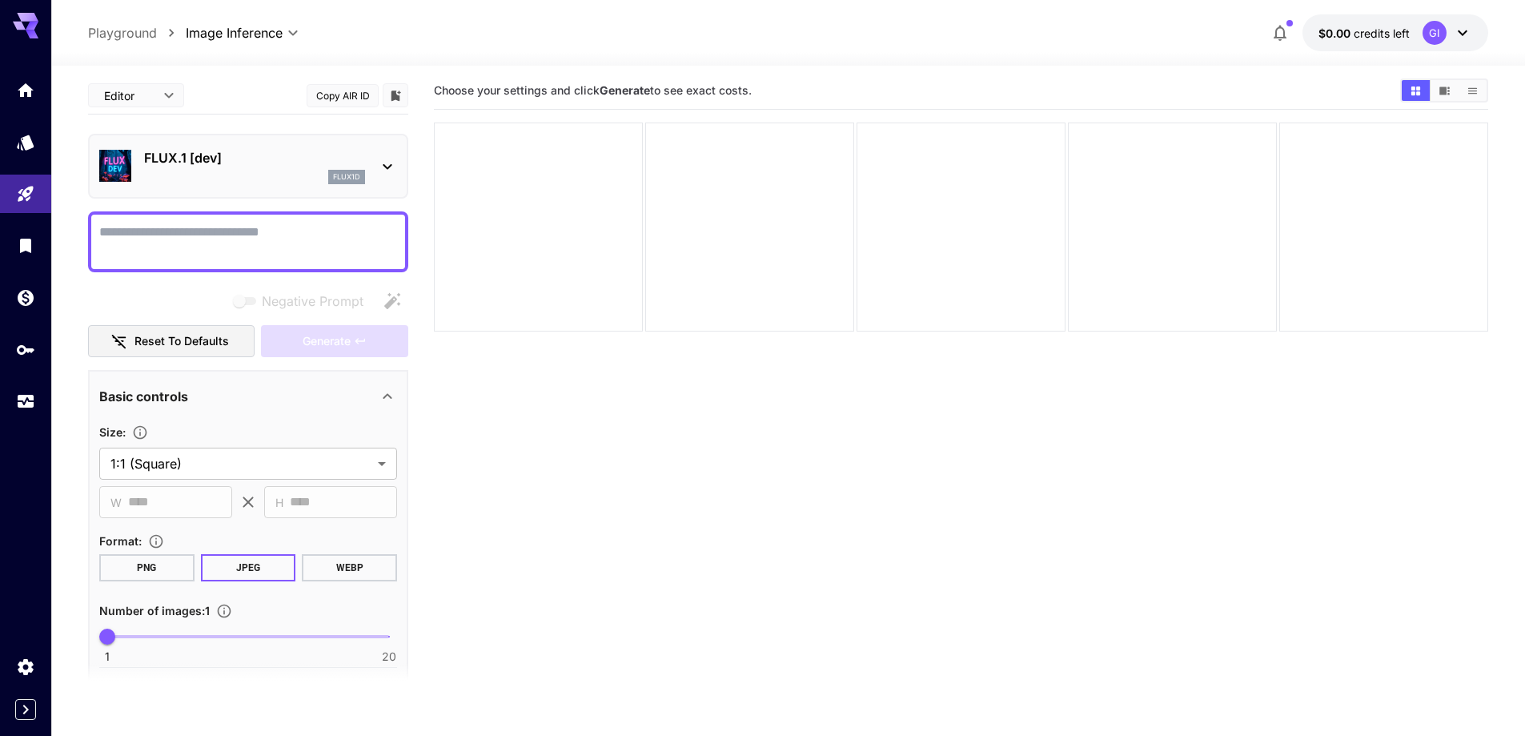
scroll to position [0, 0]
click at [167, 247] on textarea "Negative Prompt" at bounding box center [248, 243] width 298 height 38
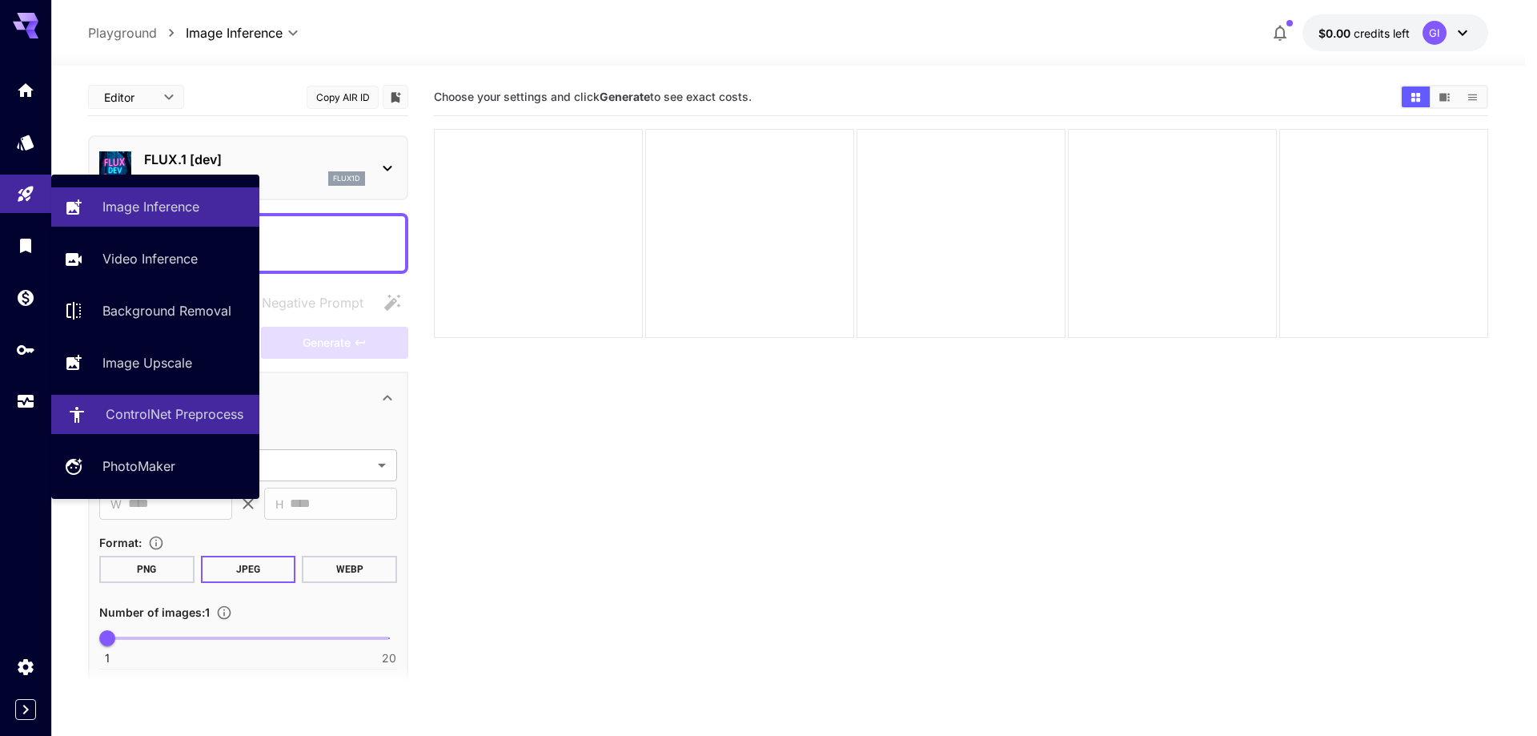
click at [188, 409] on p "ControlNet Preprocess" at bounding box center [175, 413] width 138 height 19
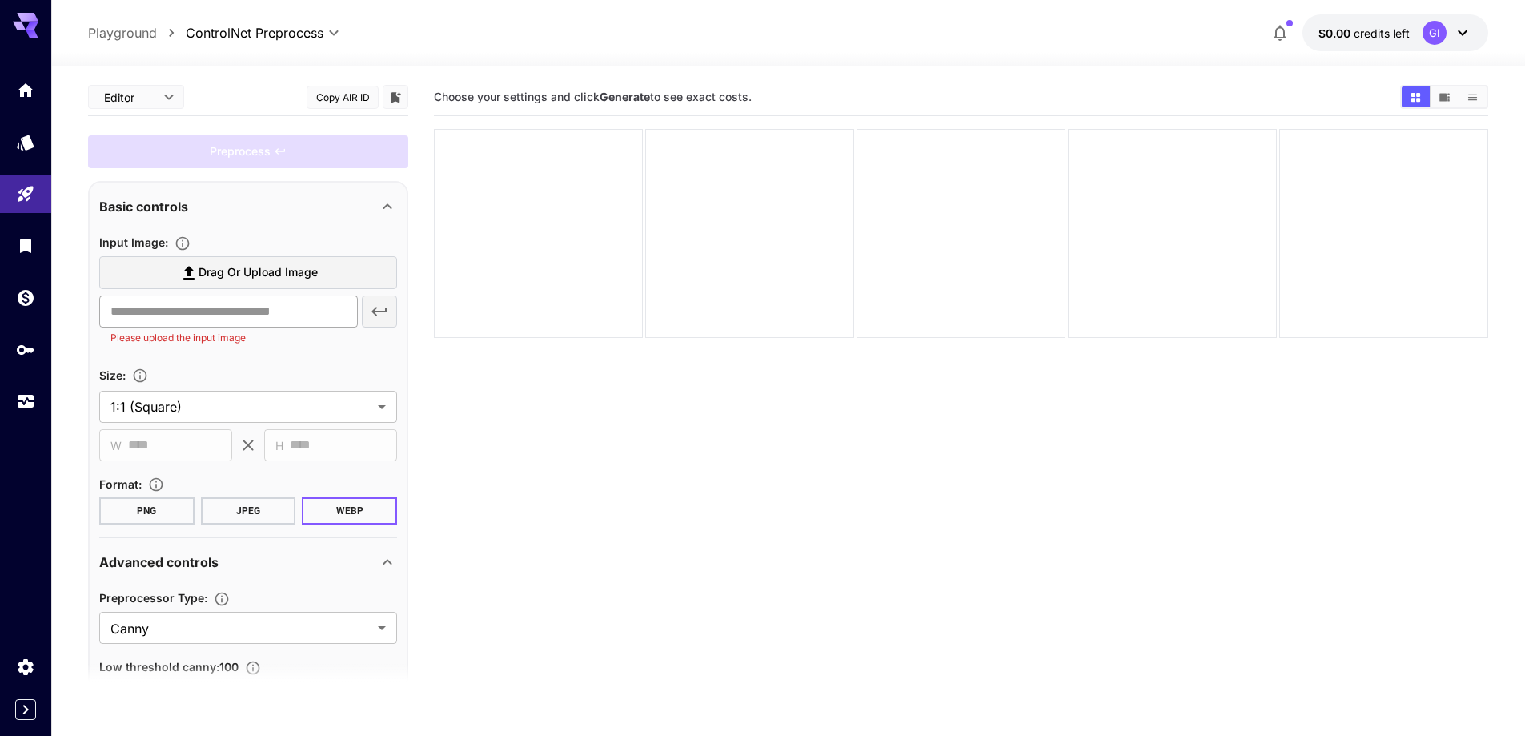
click at [209, 304] on input "text" at bounding box center [228, 311] width 259 height 32
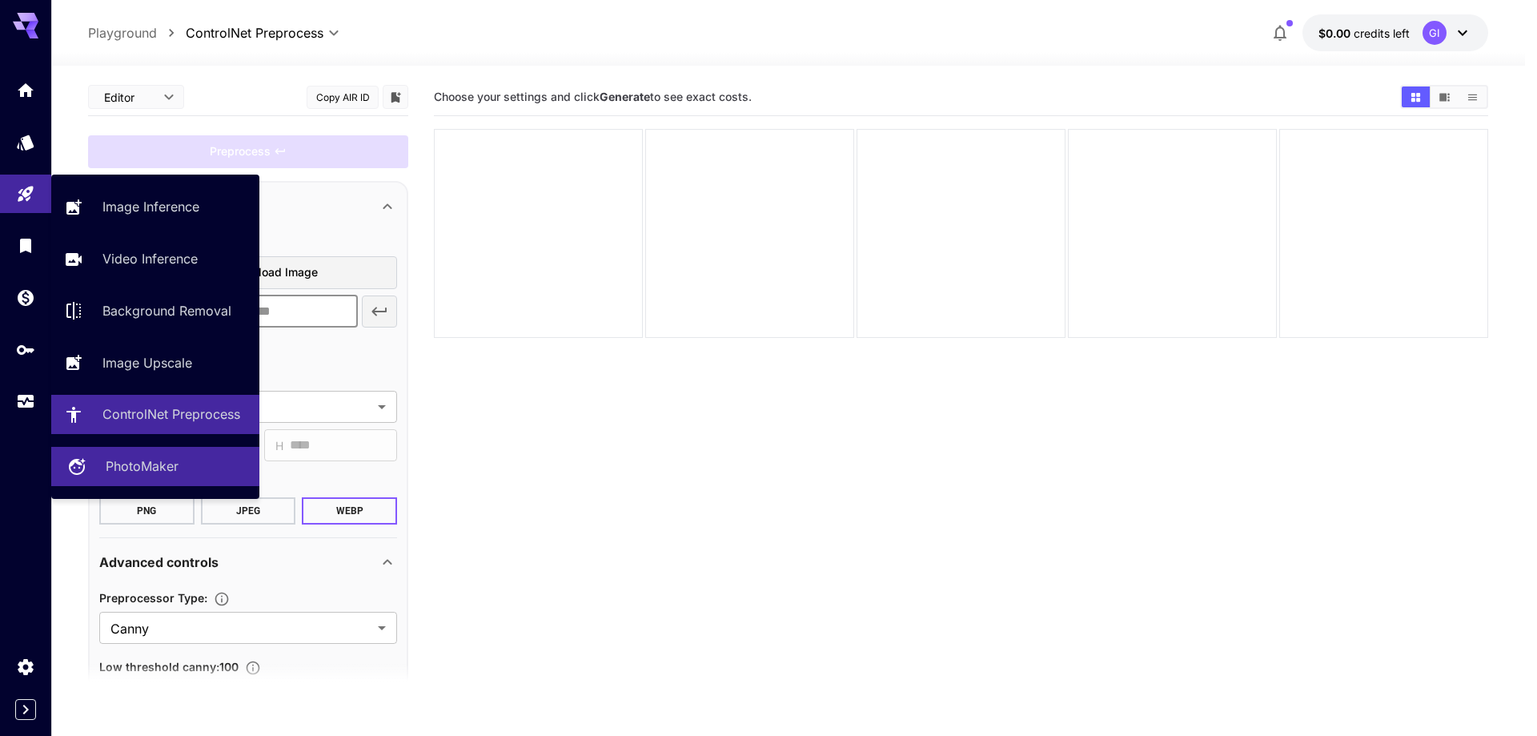
click at [142, 470] on p "PhotoMaker" at bounding box center [142, 465] width 73 height 19
type input "**********"
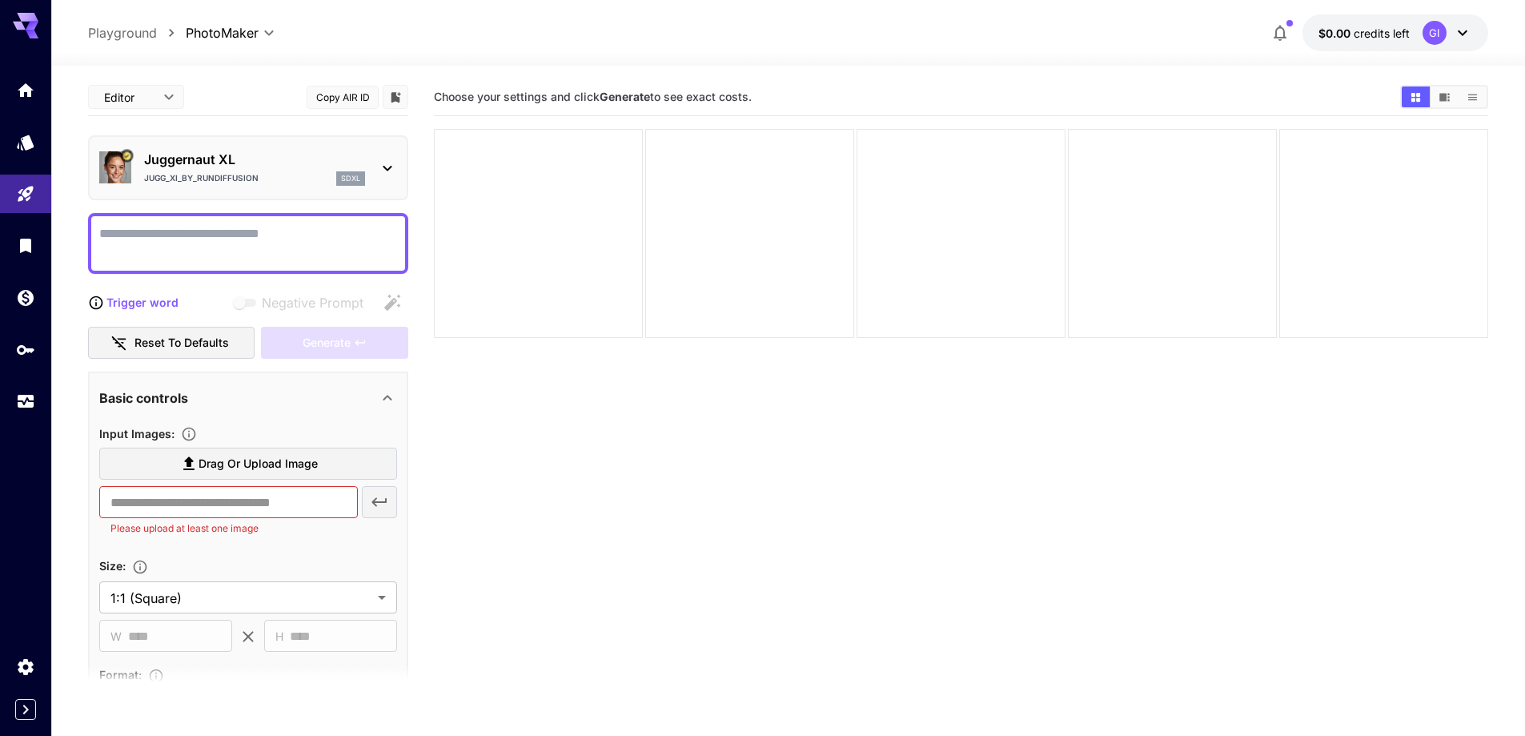
click at [201, 181] on p "Jugg_XI_by_RunDiffusion" at bounding box center [201, 178] width 115 height 12
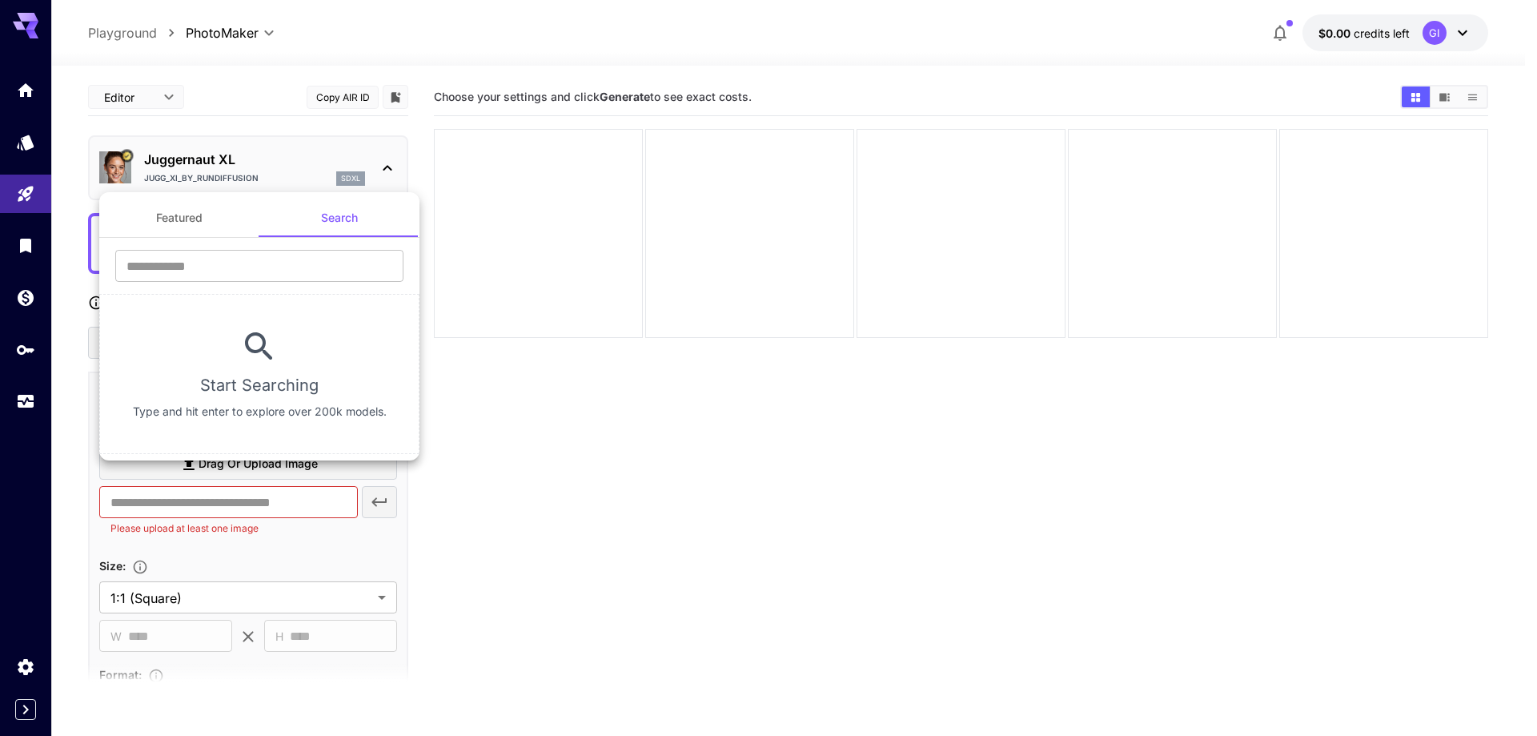
click at [254, 165] on div at bounding box center [768, 368] width 1537 height 736
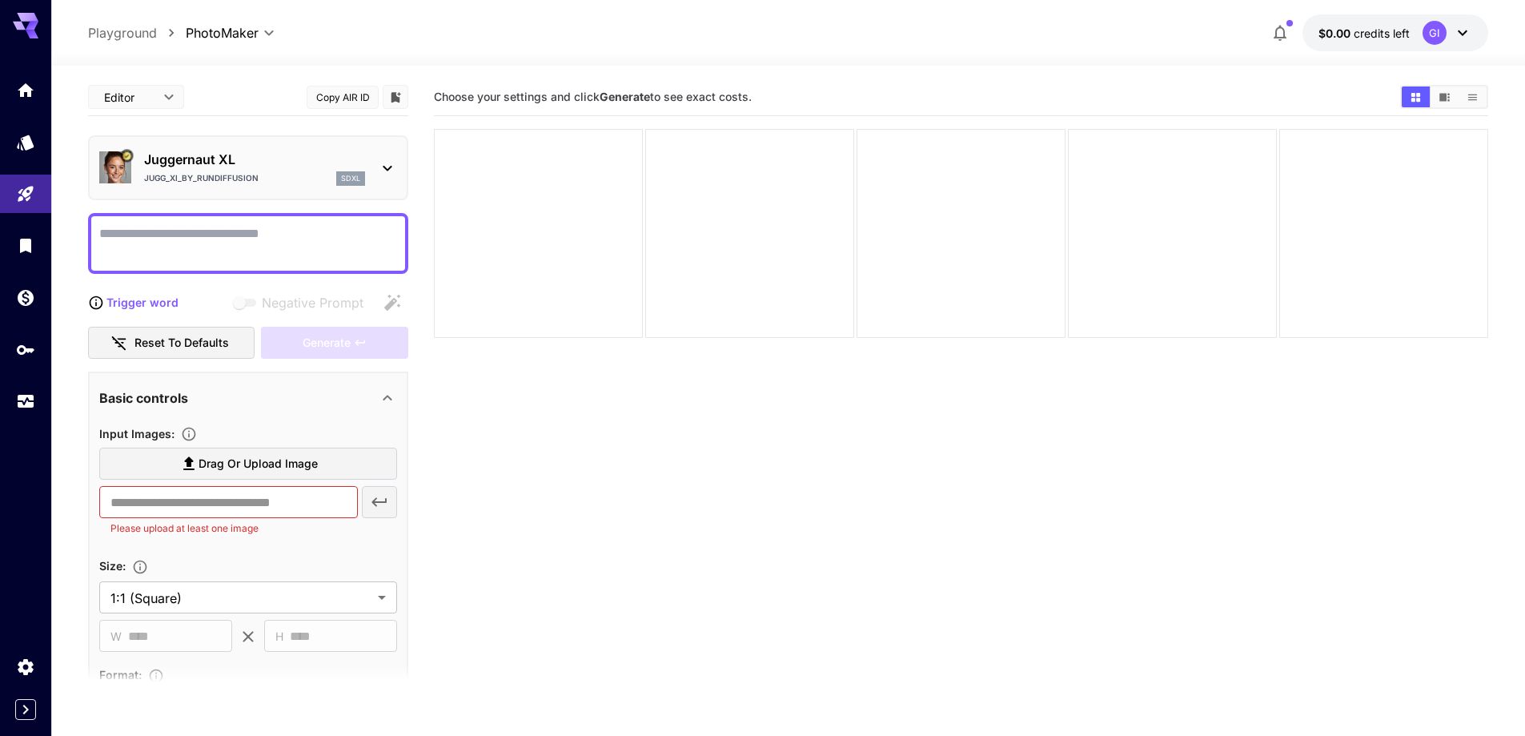
click at [509, 404] on section "Choose your settings and click Generate to see exact costs." at bounding box center [961, 446] width 1055 height 736
click at [565, 470] on section "Choose your settings and click Generate to see exact costs." at bounding box center [961, 446] width 1055 height 736
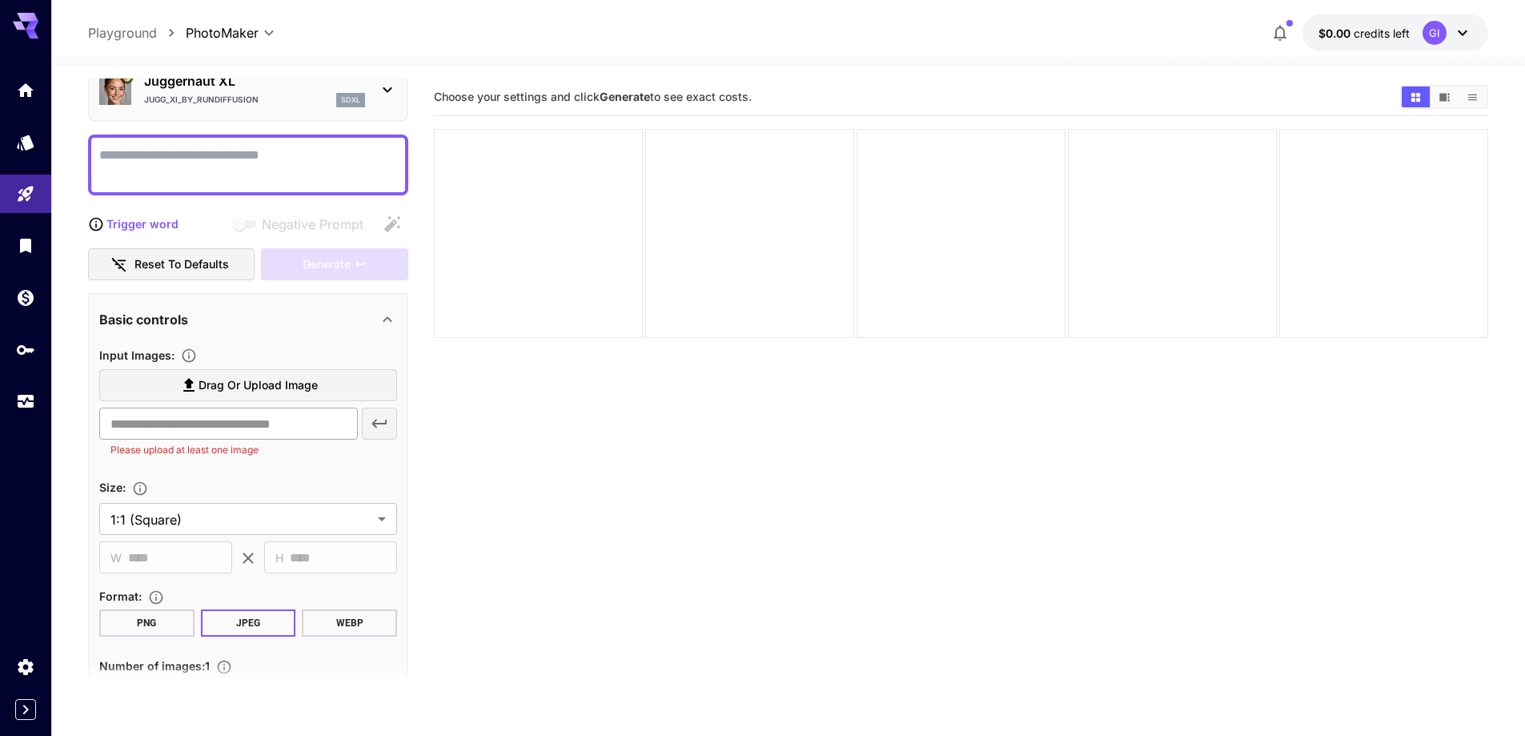
scroll to position [80, 0]
click at [235, 424] on input "text" at bounding box center [228, 422] width 259 height 32
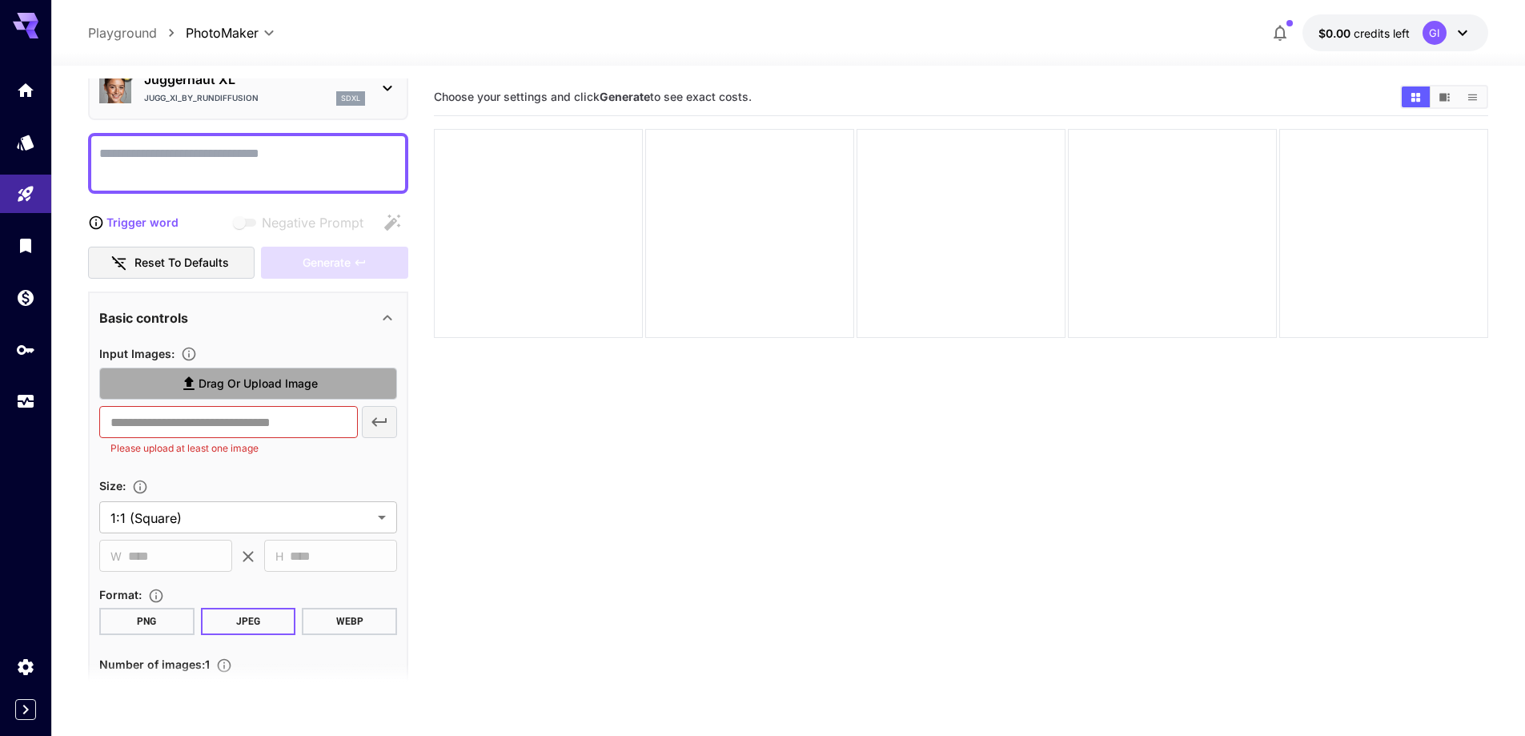
click at [257, 389] on span "Drag or upload image" at bounding box center [258, 384] width 119 height 20
click at [0, 0] on input "Drag or upload image" at bounding box center [0, 0] width 0 height 0
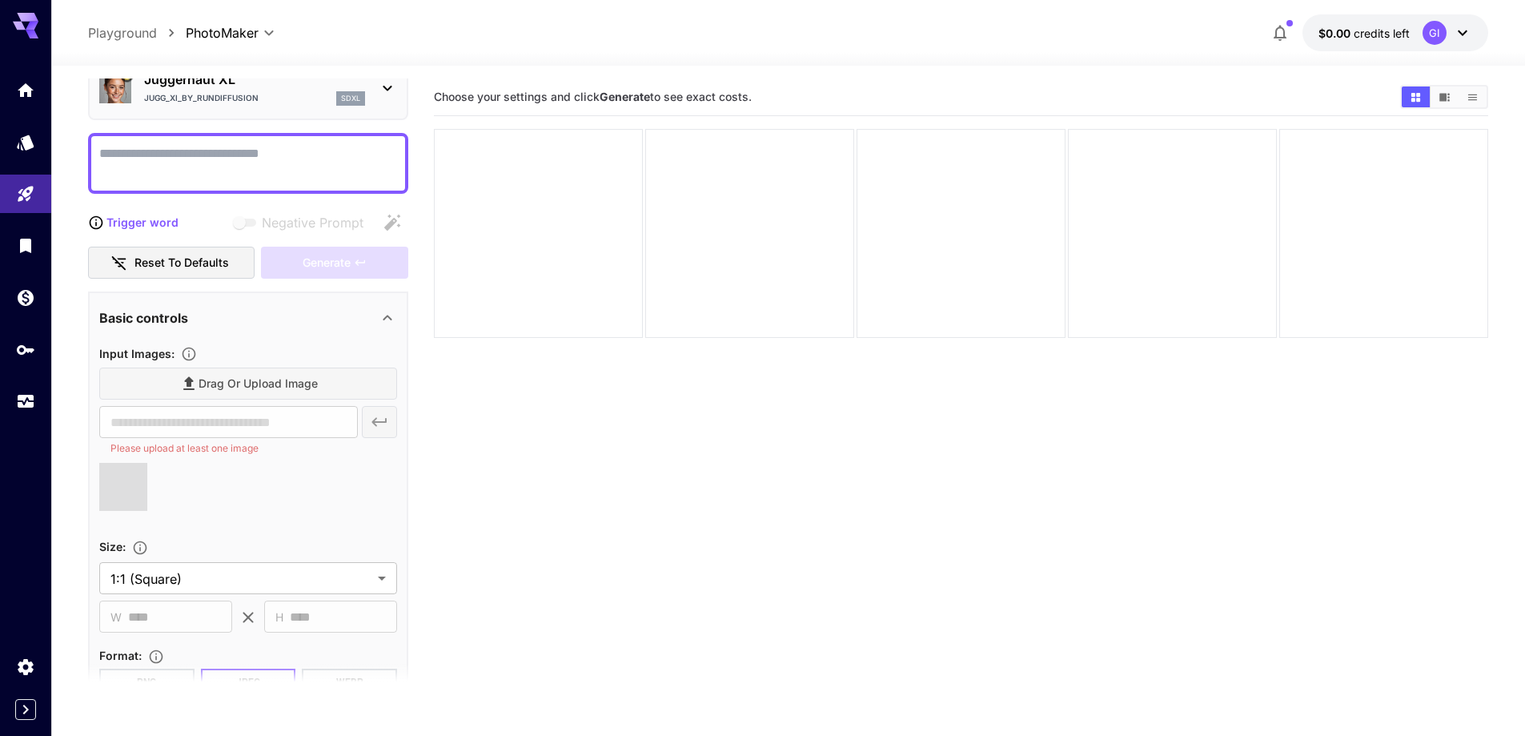
click at [209, 148] on textarea "Negative Prompt" at bounding box center [248, 163] width 298 height 38
type input "**********"
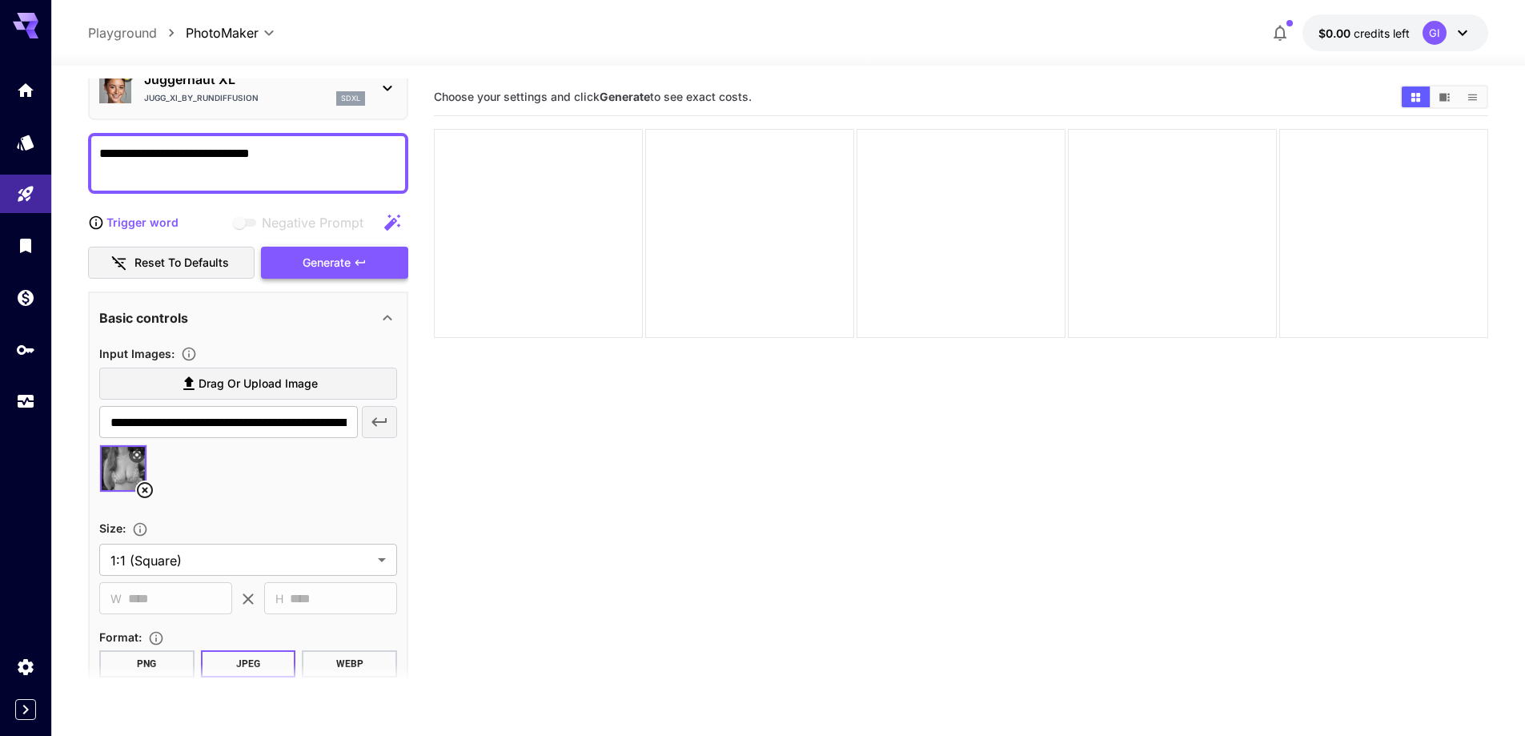
type textarea "**********"
click at [338, 264] on div "Generate" at bounding box center [334, 263] width 147 height 33
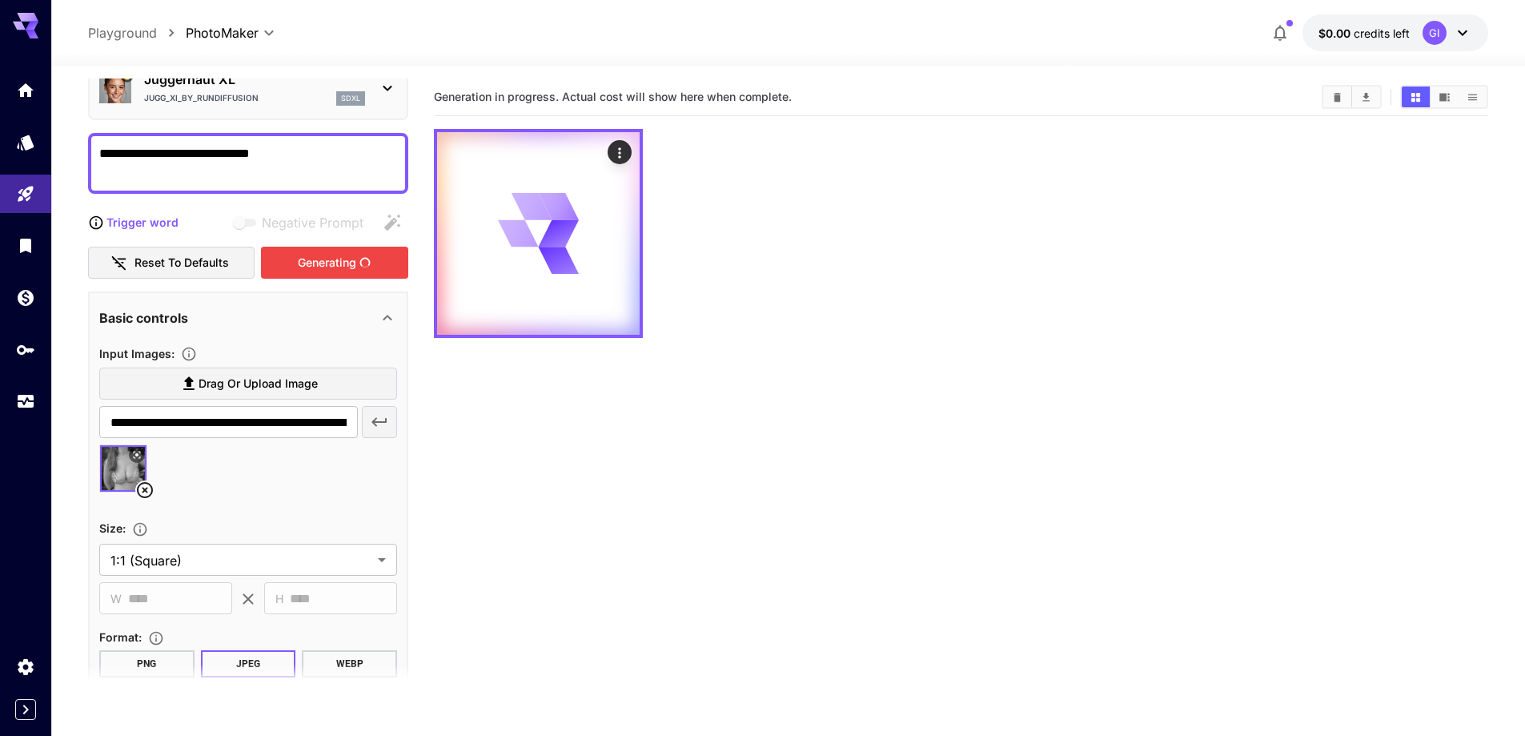
click at [786, 492] on section "Generation in progress. Actual cost will show here when complete." at bounding box center [961, 446] width 1055 height 736
click at [1365, 32] on span "credits left" at bounding box center [1382, 33] width 56 height 14
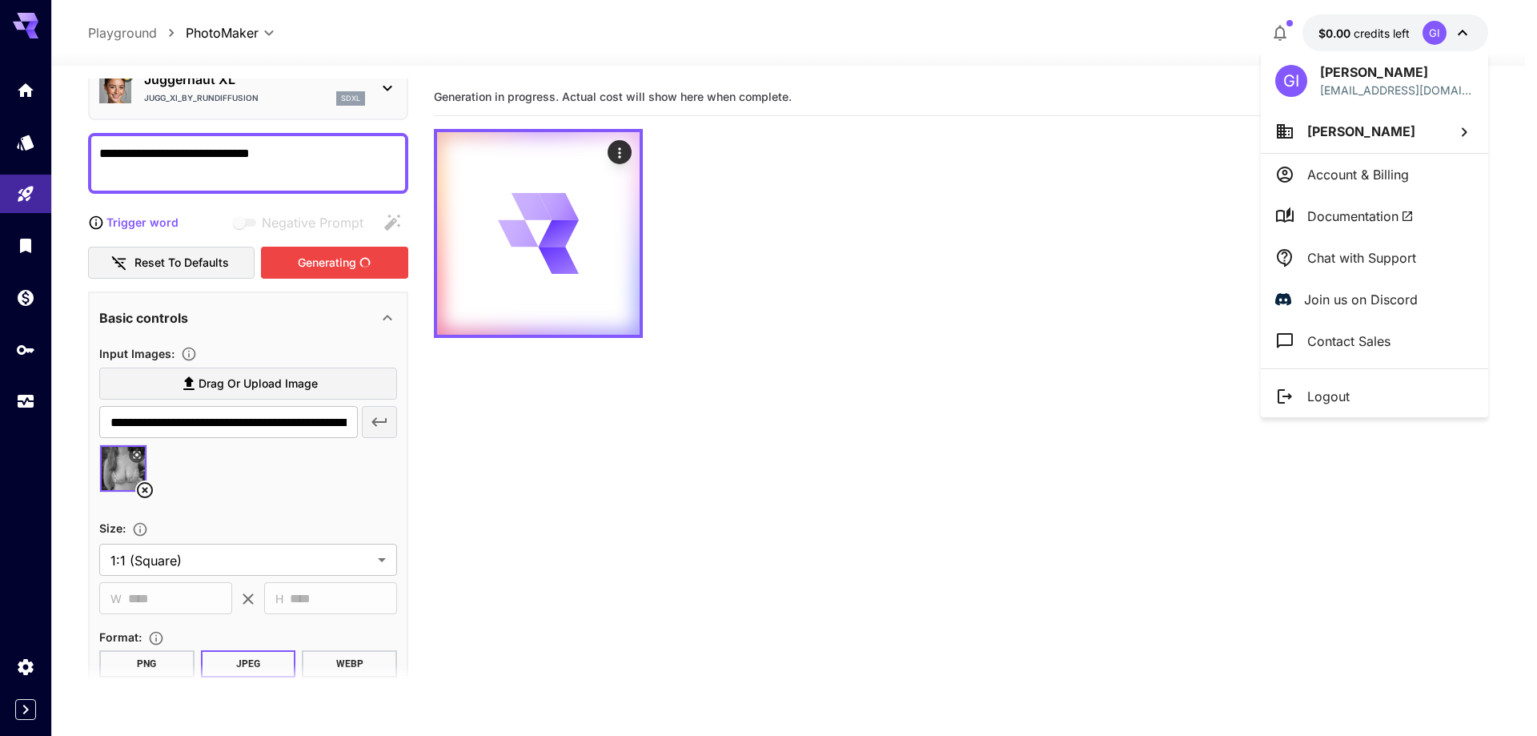
click at [1380, 27] on div at bounding box center [768, 368] width 1537 height 736
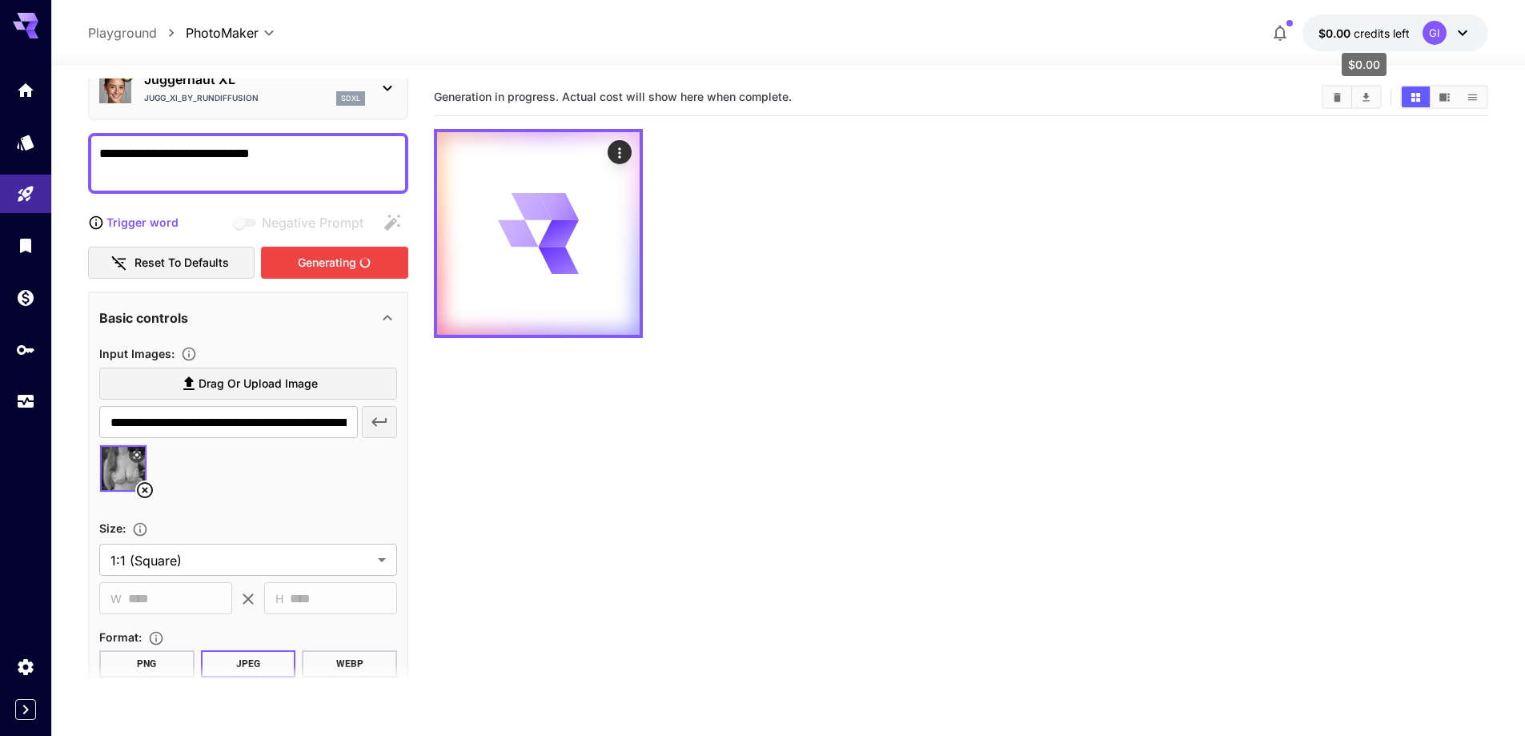
click at [1380, 27] on span "credits left" at bounding box center [1382, 33] width 56 height 14
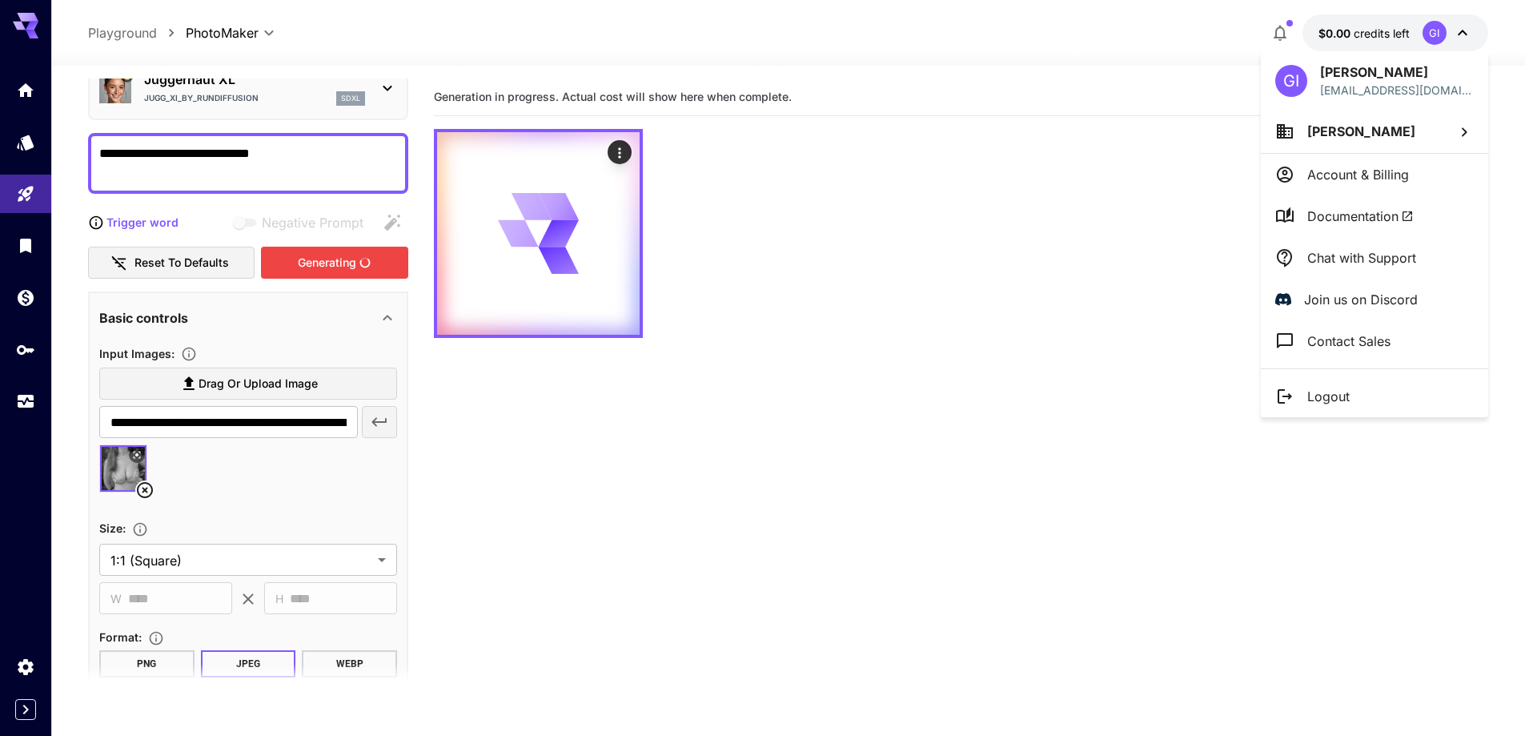
click at [1000, 274] on div at bounding box center [768, 368] width 1537 height 736
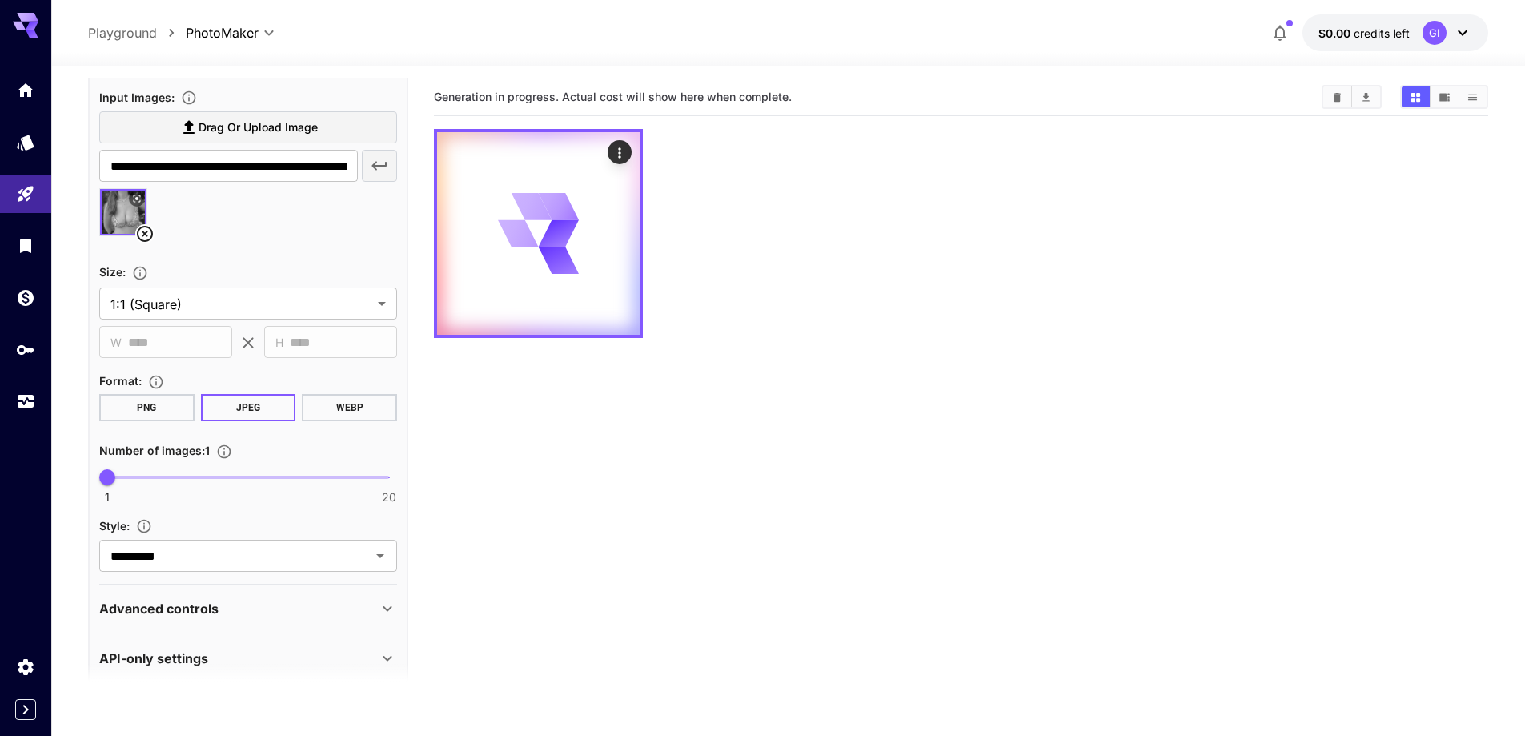
scroll to position [356, 0]
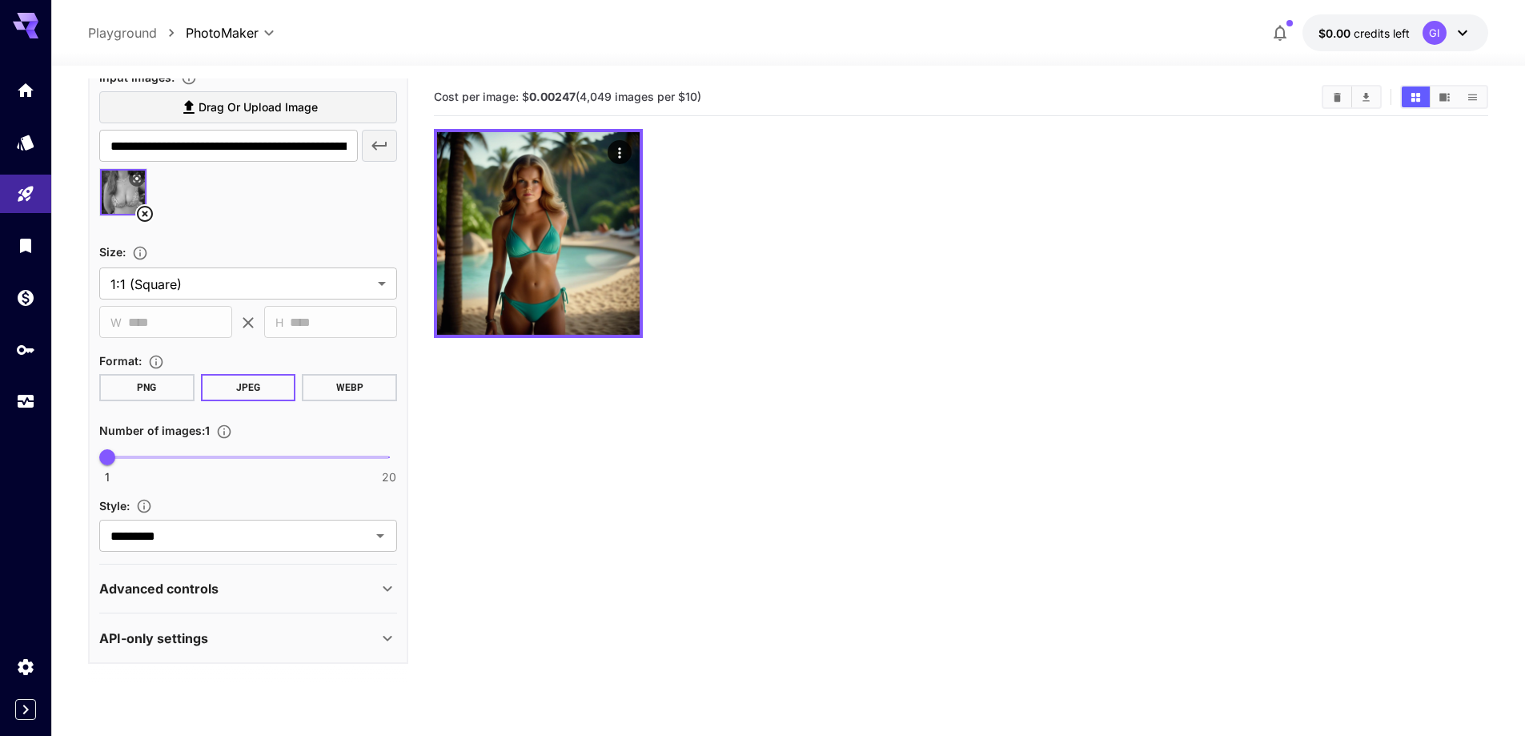
click at [660, 463] on section "Cost per image: $ 0.00247 (4,049 images per $10)" at bounding box center [961, 446] width 1055 height 736
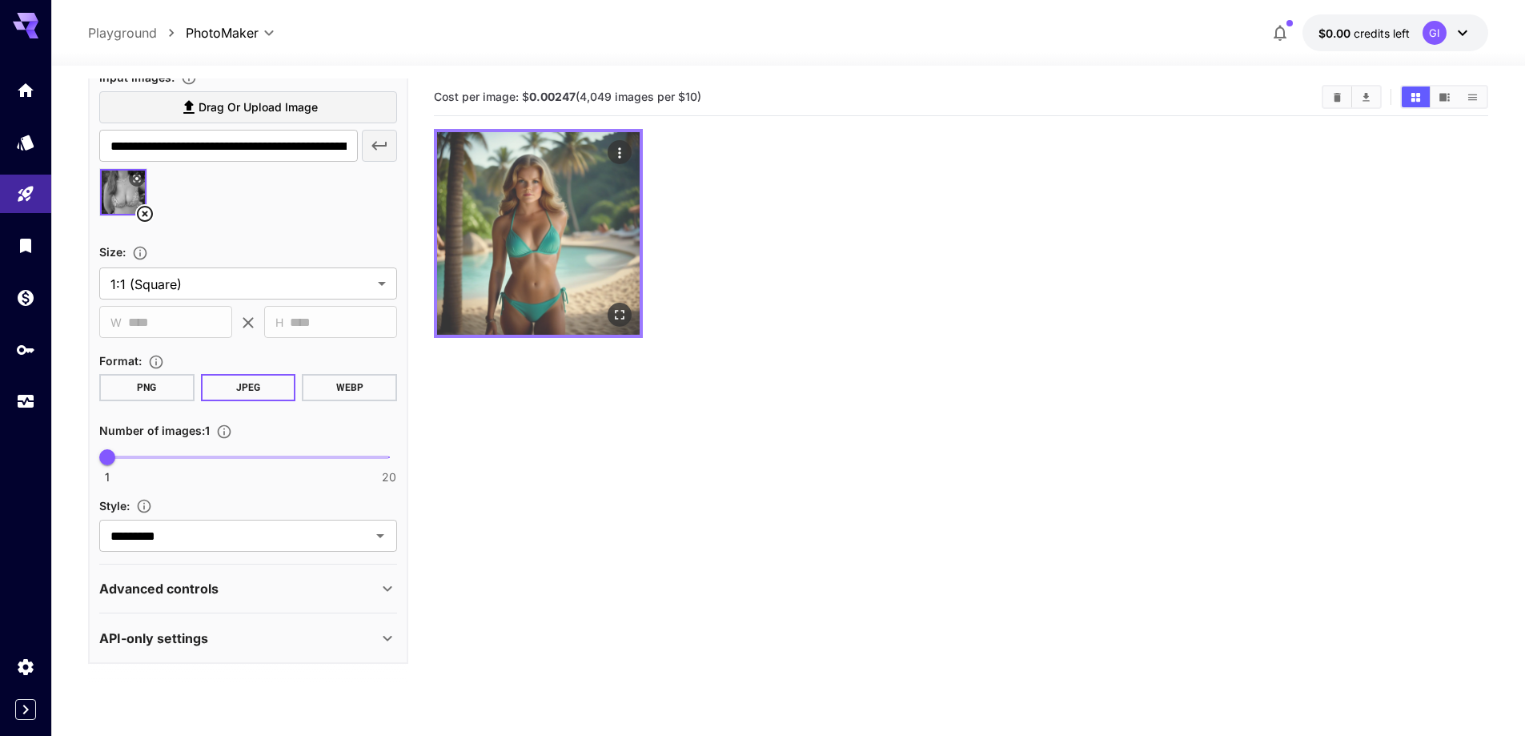
click at [590, 266] on img at bounding box center [538, 233] width 203 height 203
click at [629, 315] on button "Open in fullscreen" at bounding box center [620, 315] width 24 height 24
